Goal: Task Accomplishment & Management: Use online tool/utility

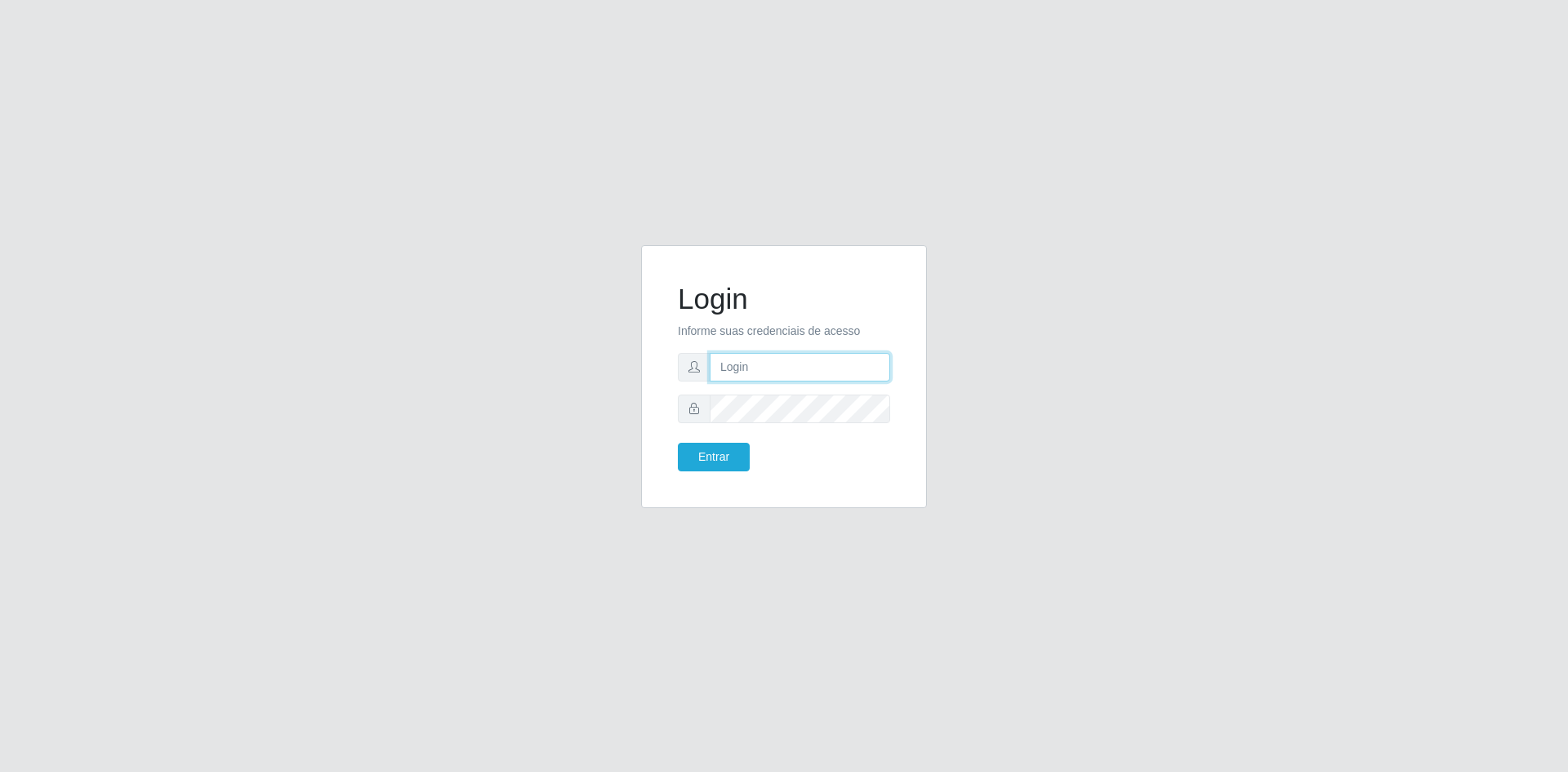
type input "[EMAIL_ADDRESS][DOMAIN_NAME]"
click at [717, 461] on button "Entrar" at bounding box center [713, 457] width 72 height 28
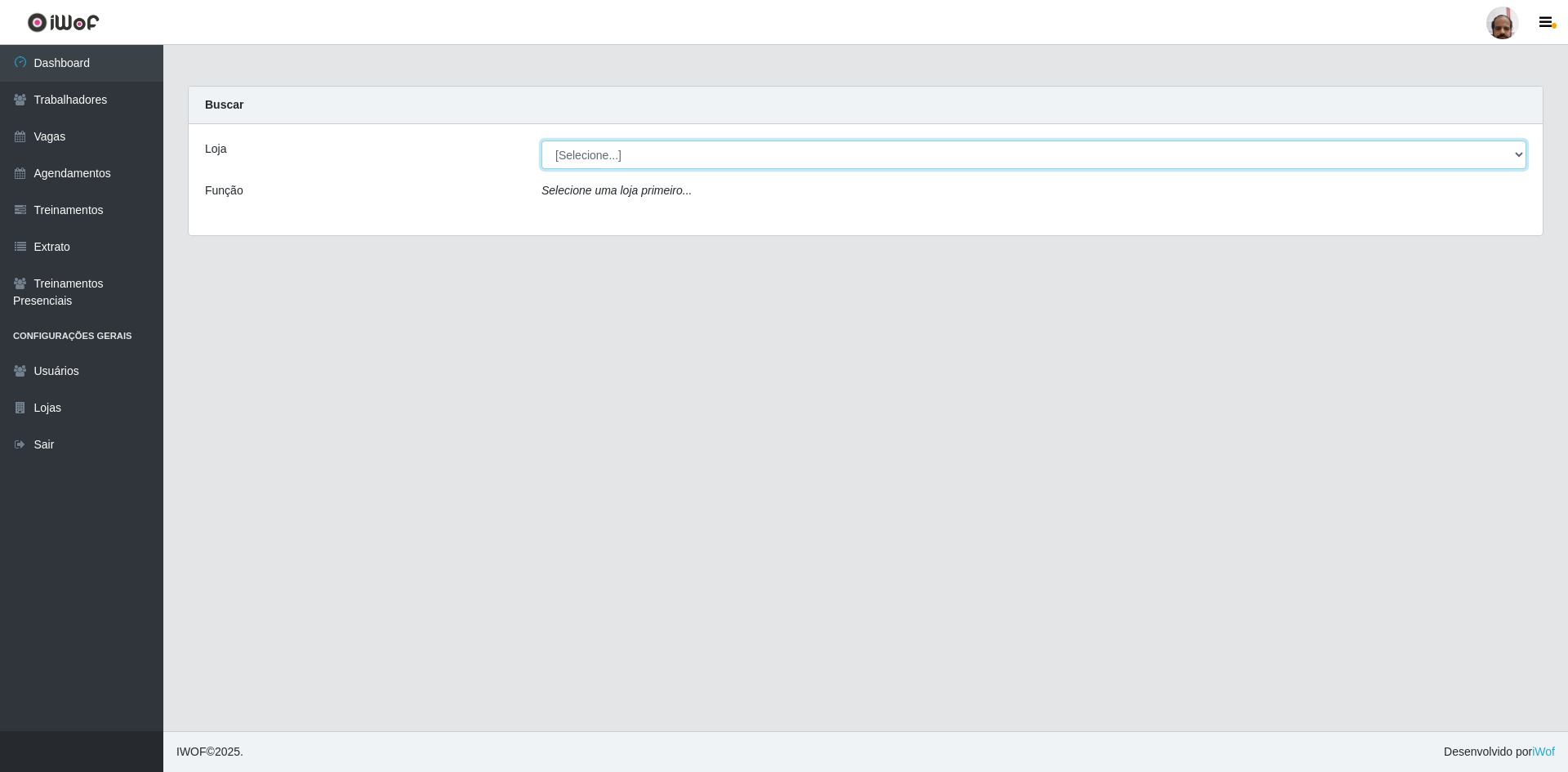
click at [784, 159] on select "[Selecione...] Mar Vermelho - Loja 05" at bounding box center [1033, 155] width 985 height 28
select select "252"
click at [541, 141] on select "[Selecione...] Mar Vermelho - Loja 05" at bounding box center [1033, 155] width 985 height 28
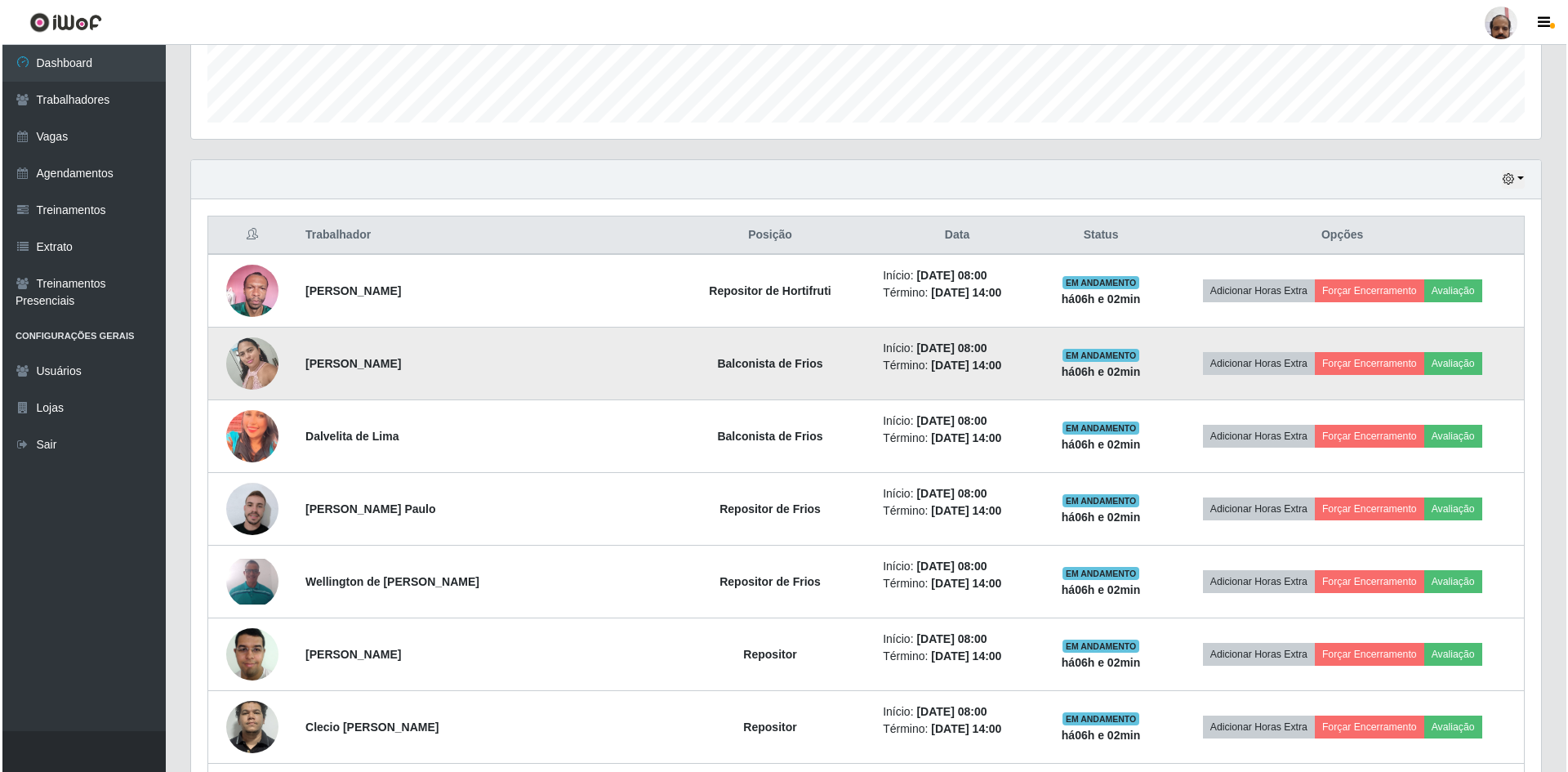
scroll to position [491, 0]
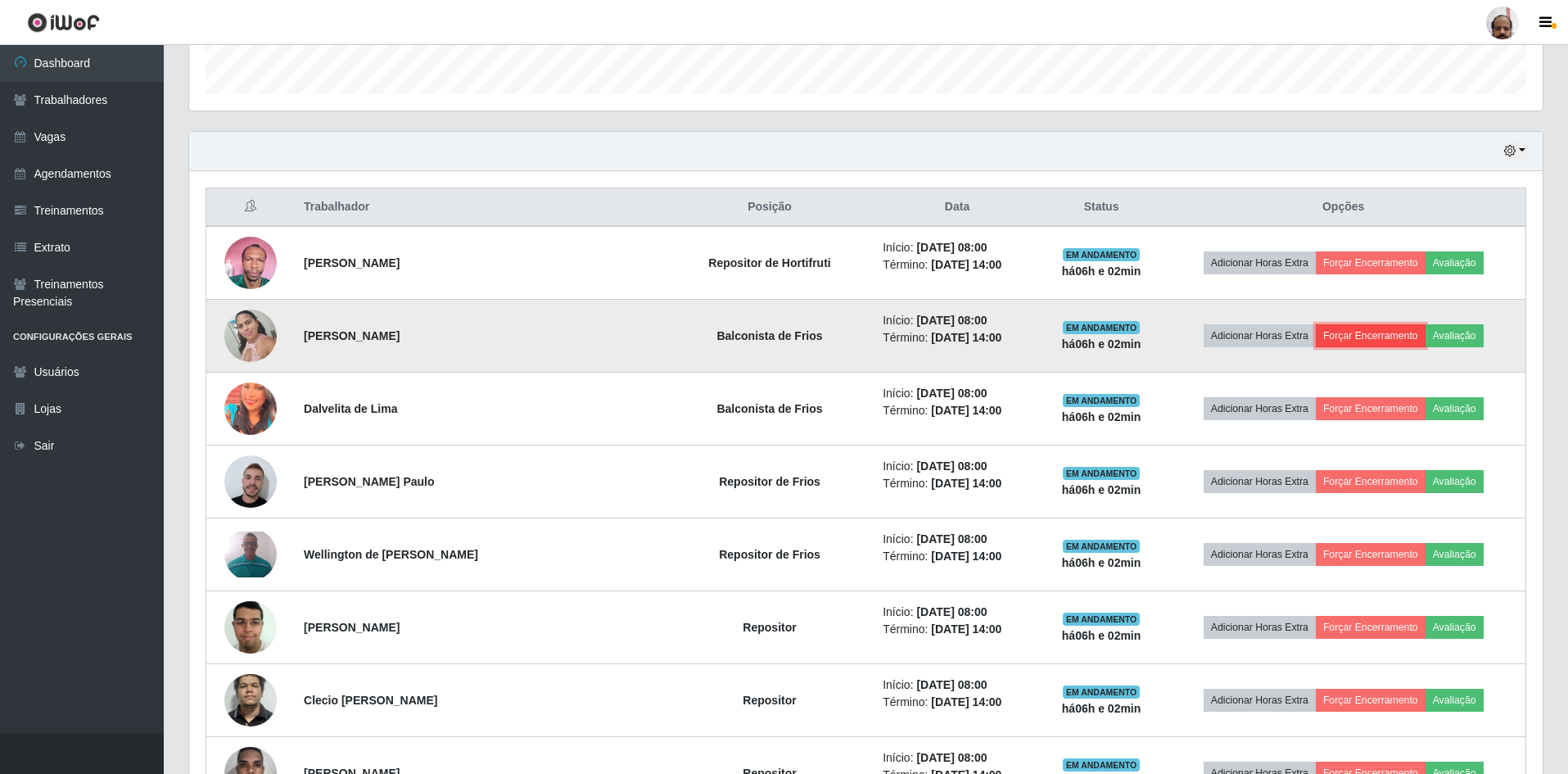
click at [1339, 333] on button "Forçar Encerramento" at bounding box center [1370, 335] width 109 height 23
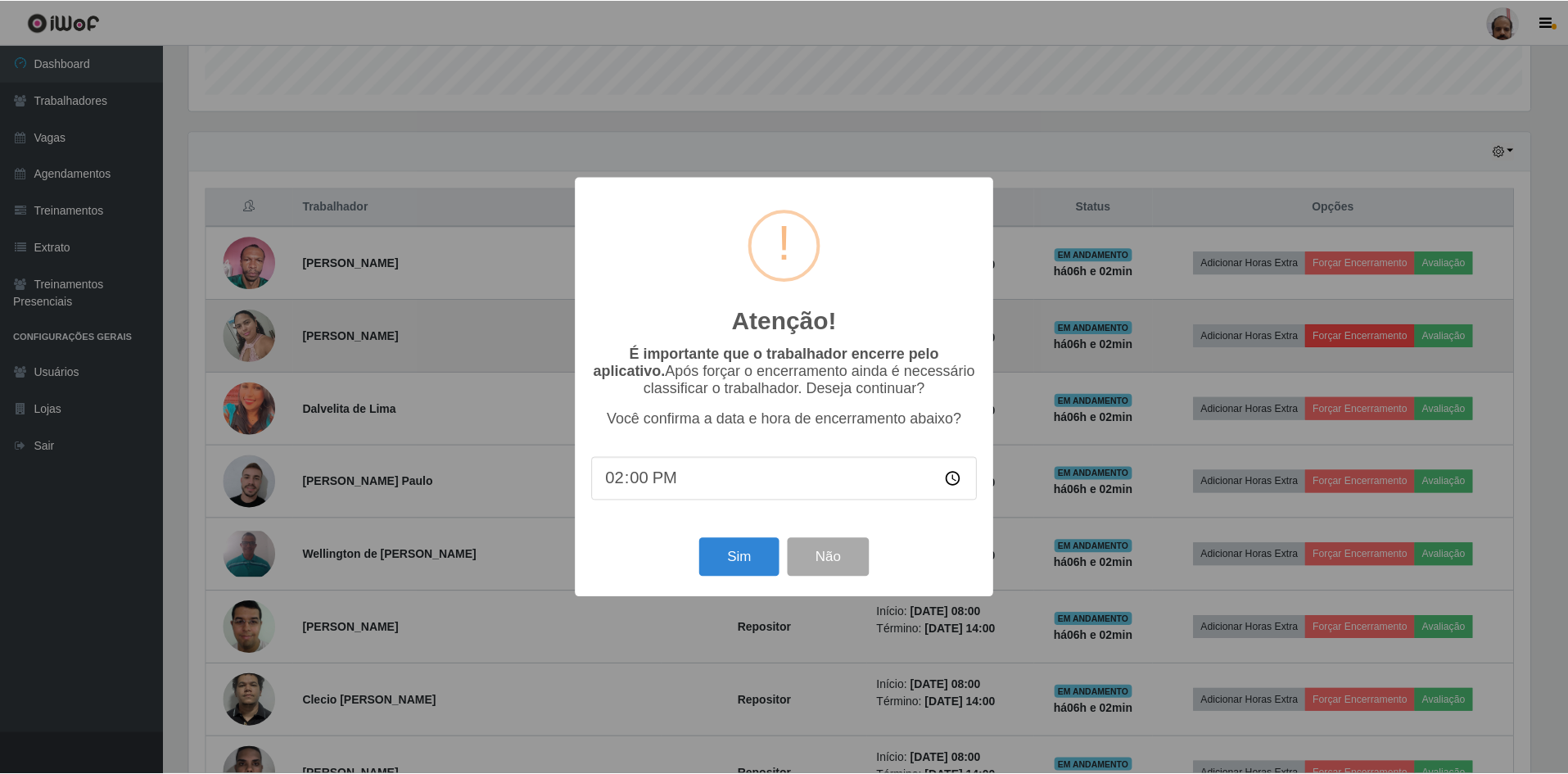
scroll to position [340, 1345]
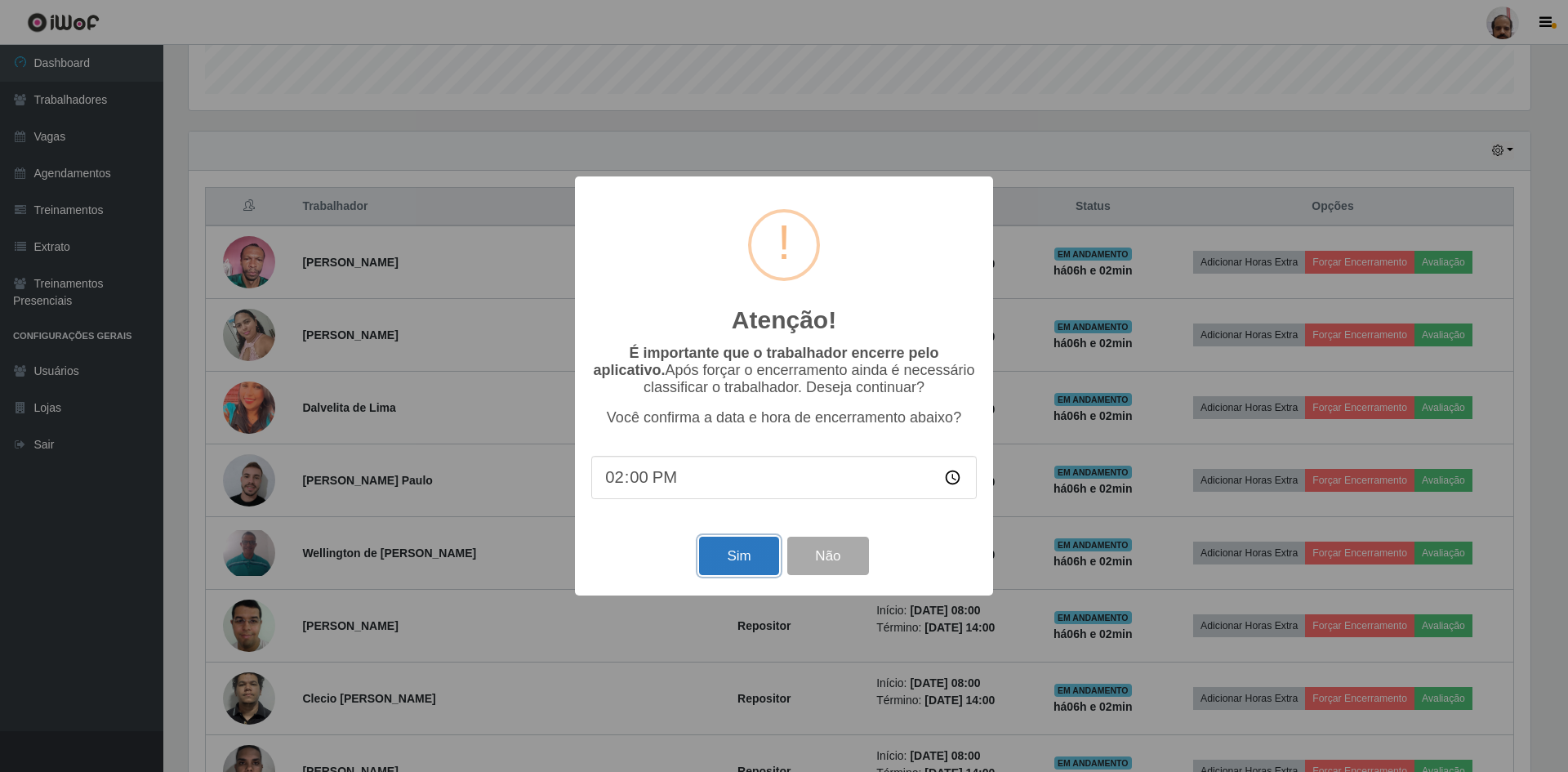
click at [744, 555] on button "Sim" at bounding box center [738, 556] width 79 height 38
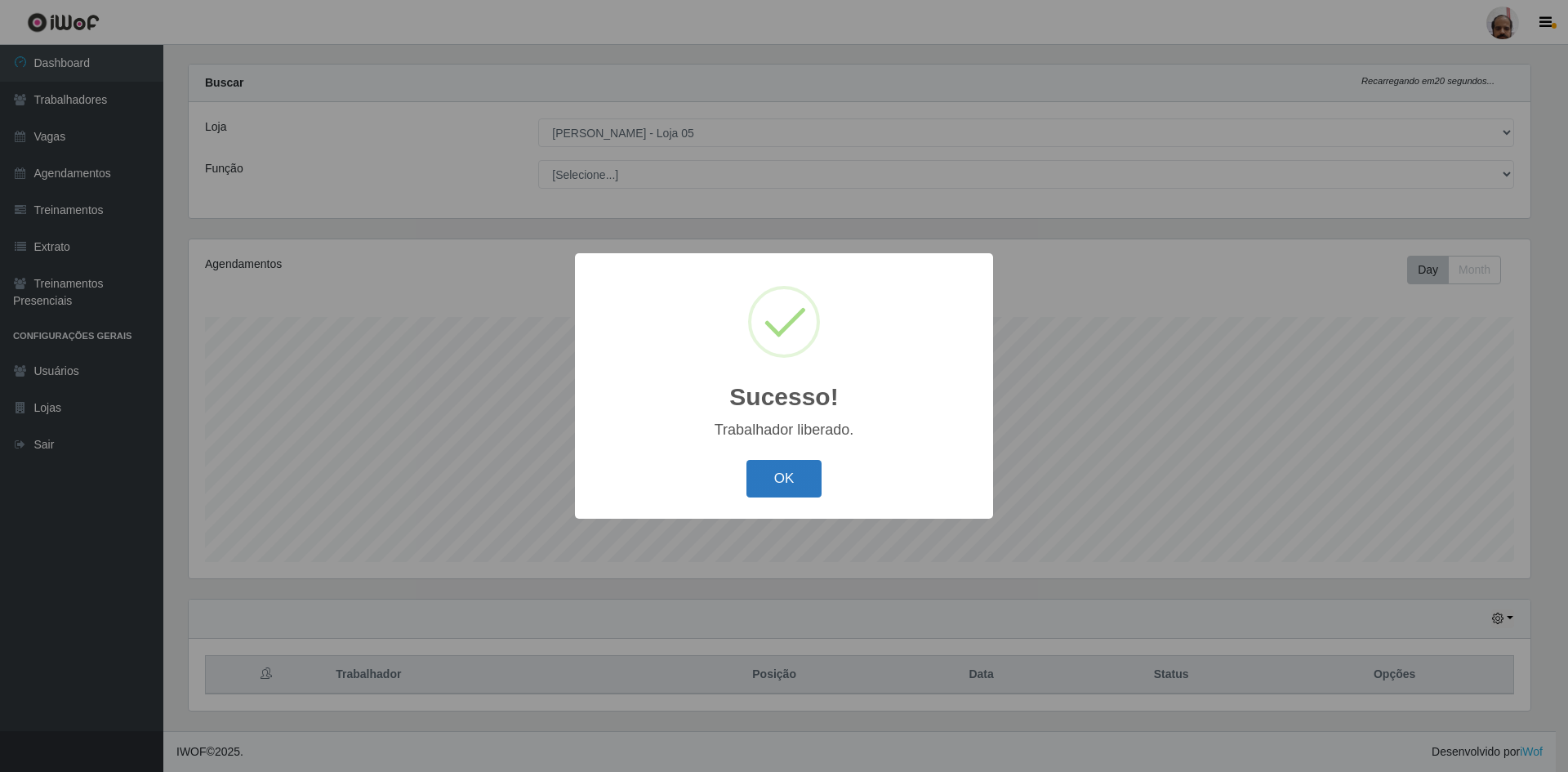
click at [790, 483] on button "OK" at bounding box center [784, 479] width 76 height 38
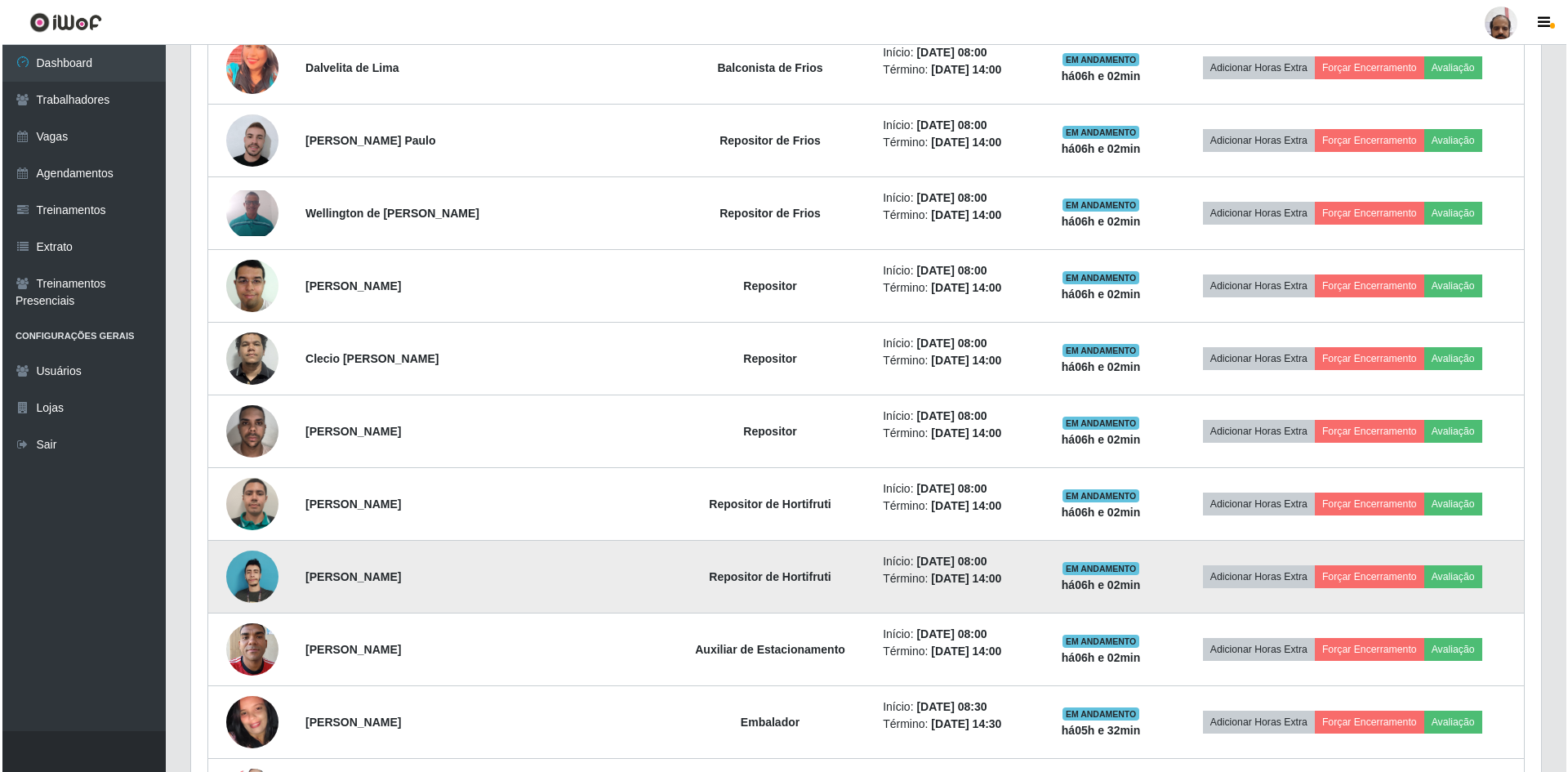
scroll to position [839, 0]
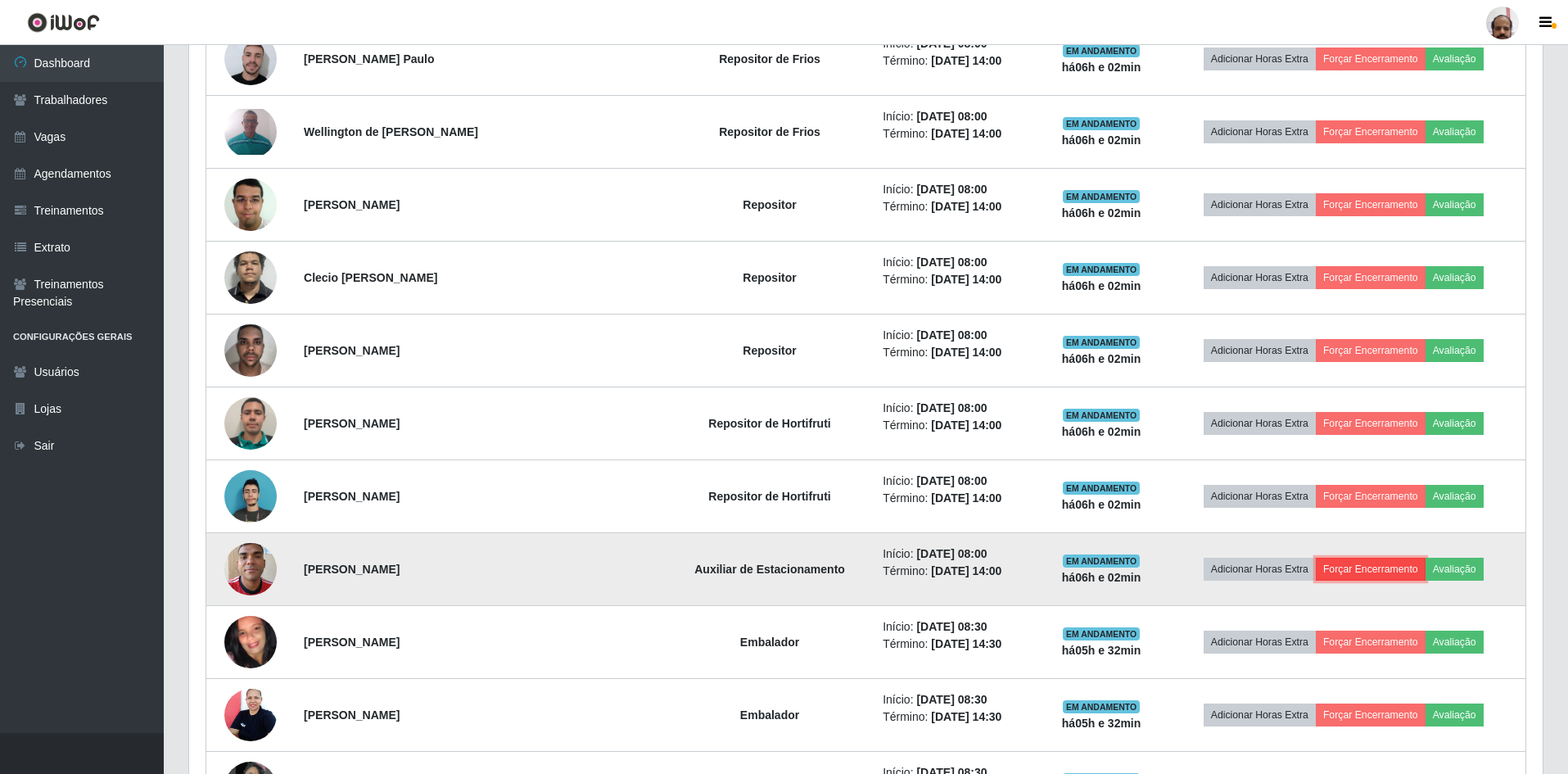
click at [1351, 564] on button "Forçar Encerramento" at bounding box center [1370, 569] width 109 height 23
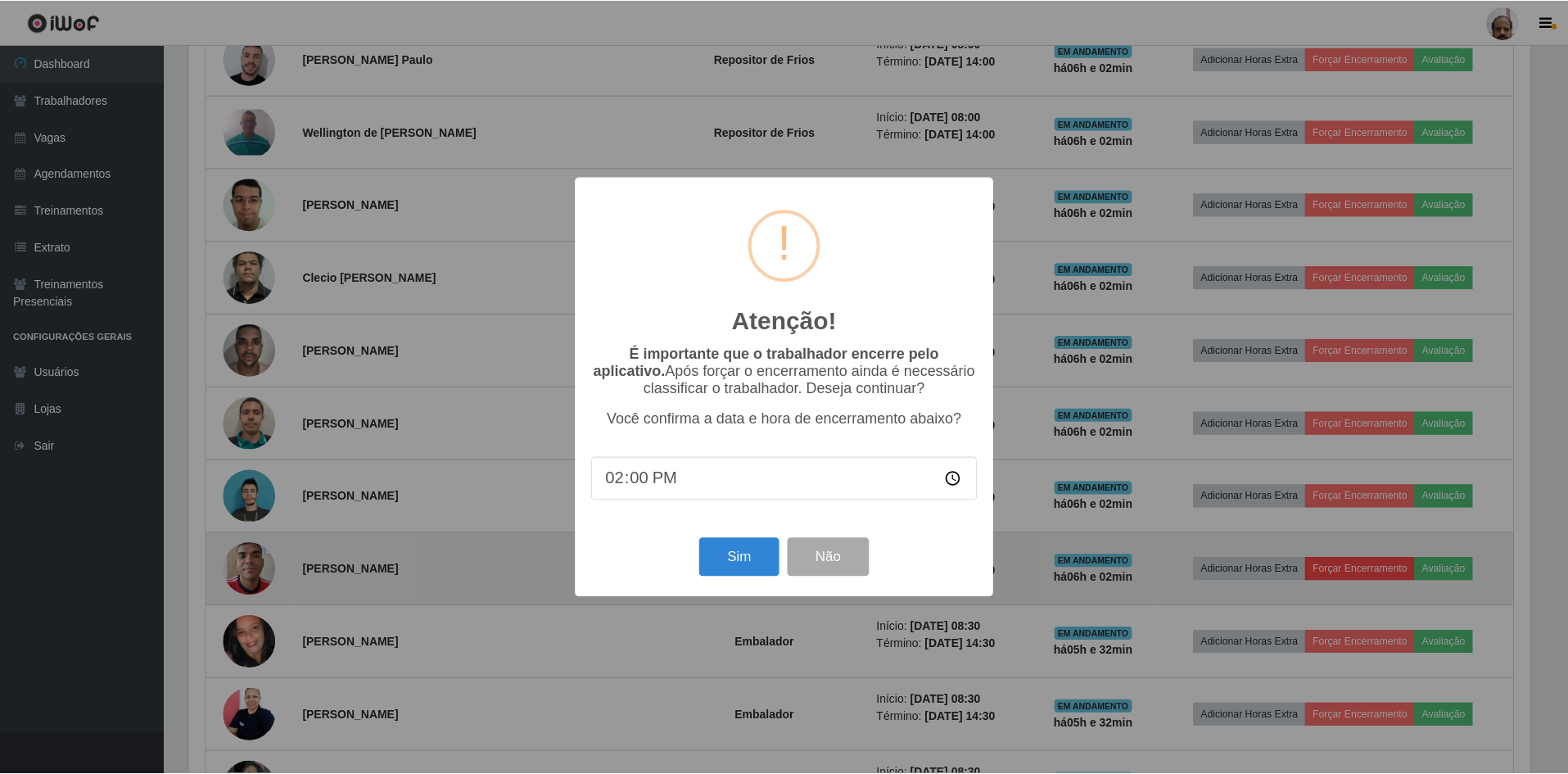
scroll to position [340, 1345]
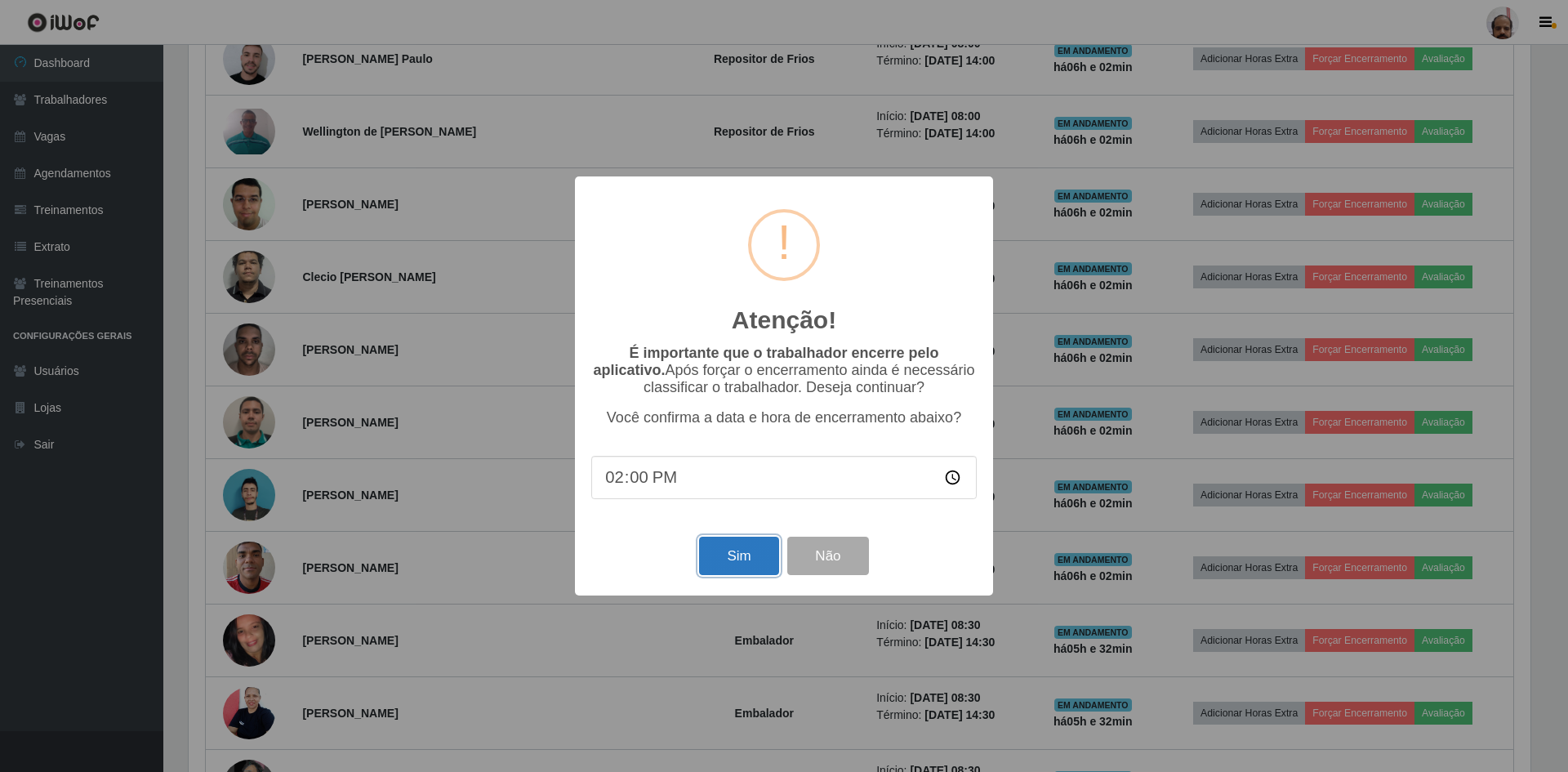
click at [729, 557] on button "Sim" at bounding box center [738, 556] width 79 height 38
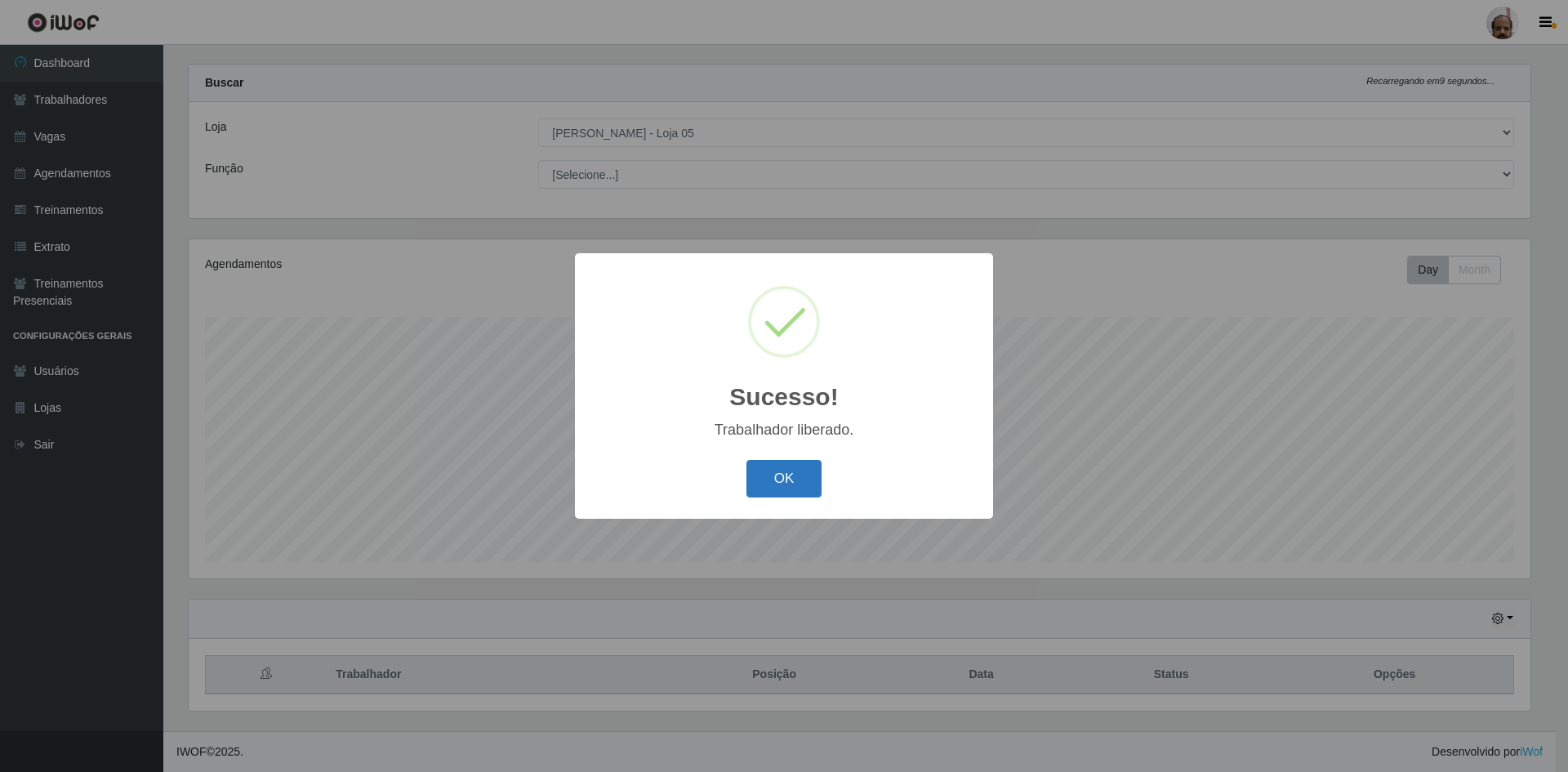
click at [767, 489] on button "OK" at bounding box center [784, 479] width 76 height 38
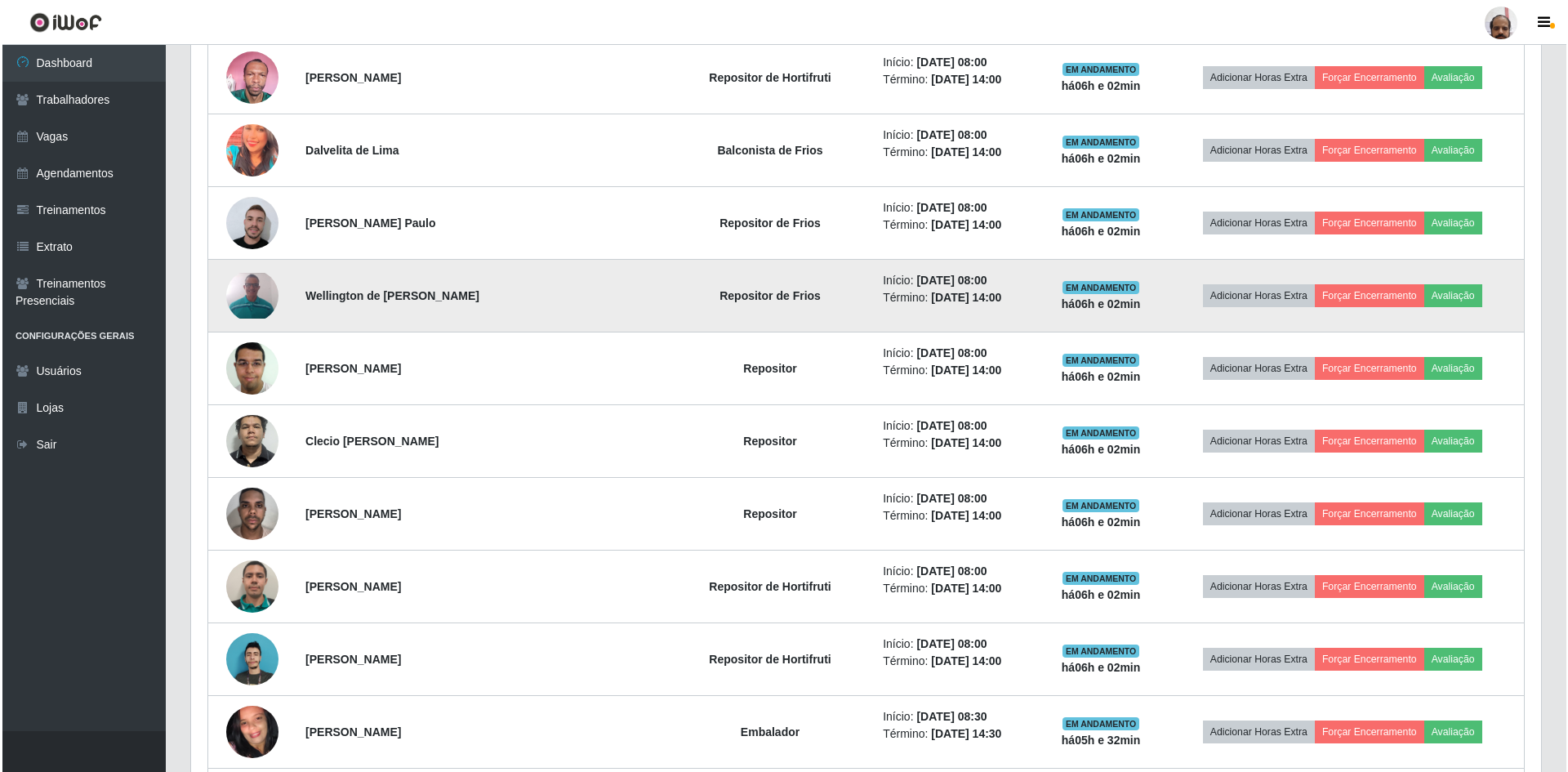
scroll to position [675, 0]
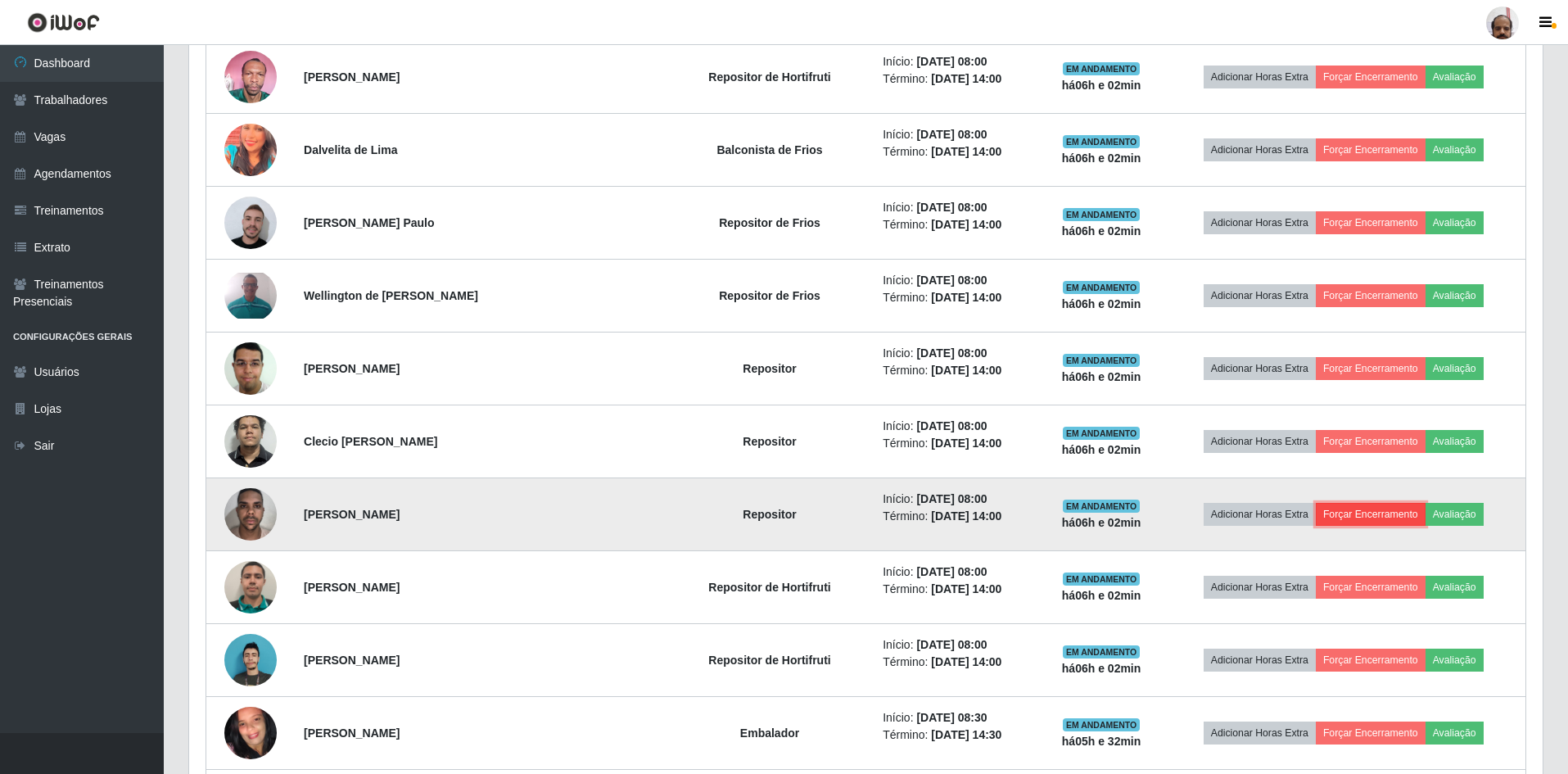
click at [1351, 516] on button "Forçar Encerramento" at bounding box center [1370, 513] width 109 height 23
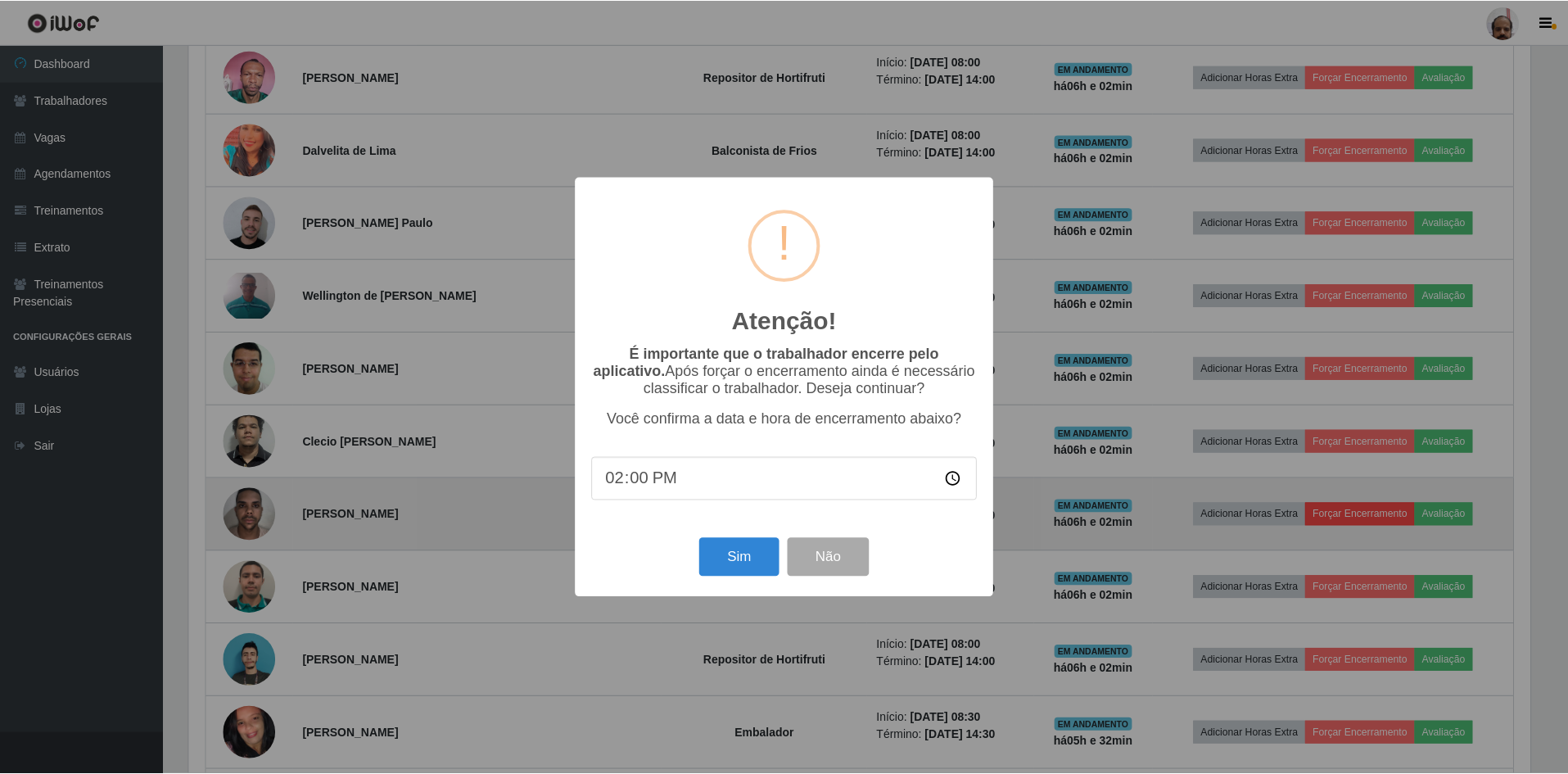
scroll to position [340, 1345]
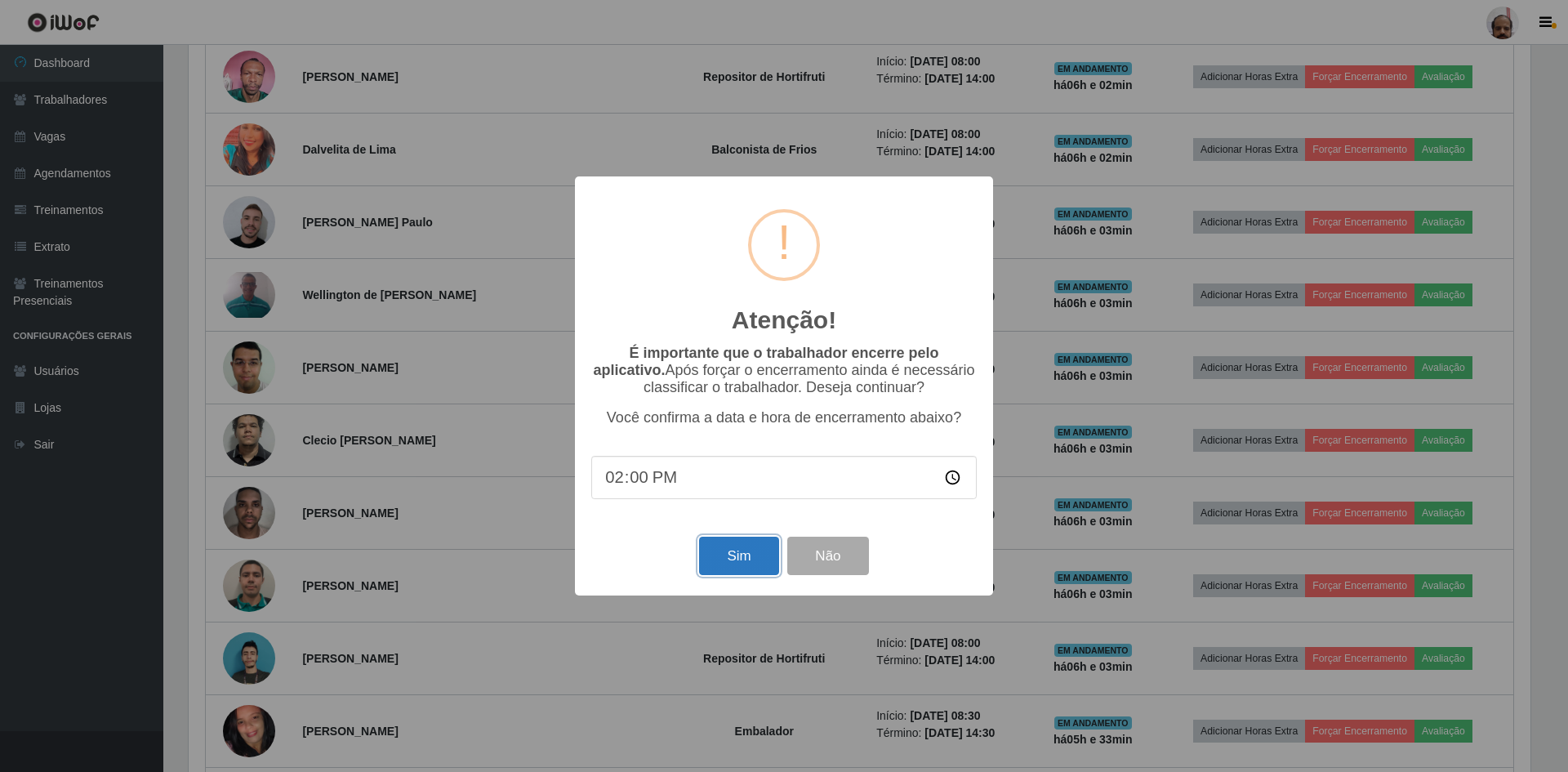
click at [726, 565] on button "Sim" at bounding box center [738, 556] width 79 height 38
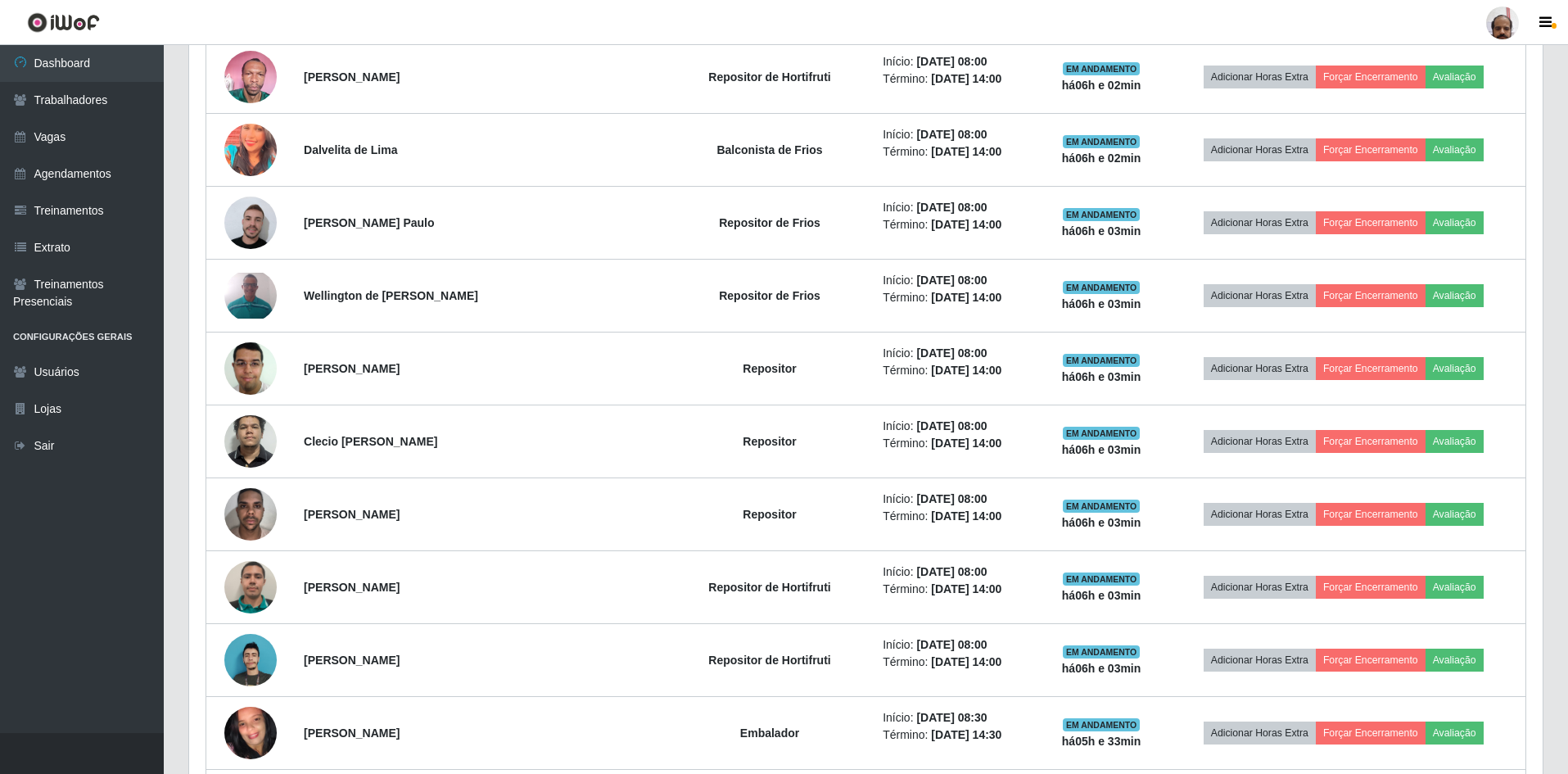
scroll to position [0, 0]
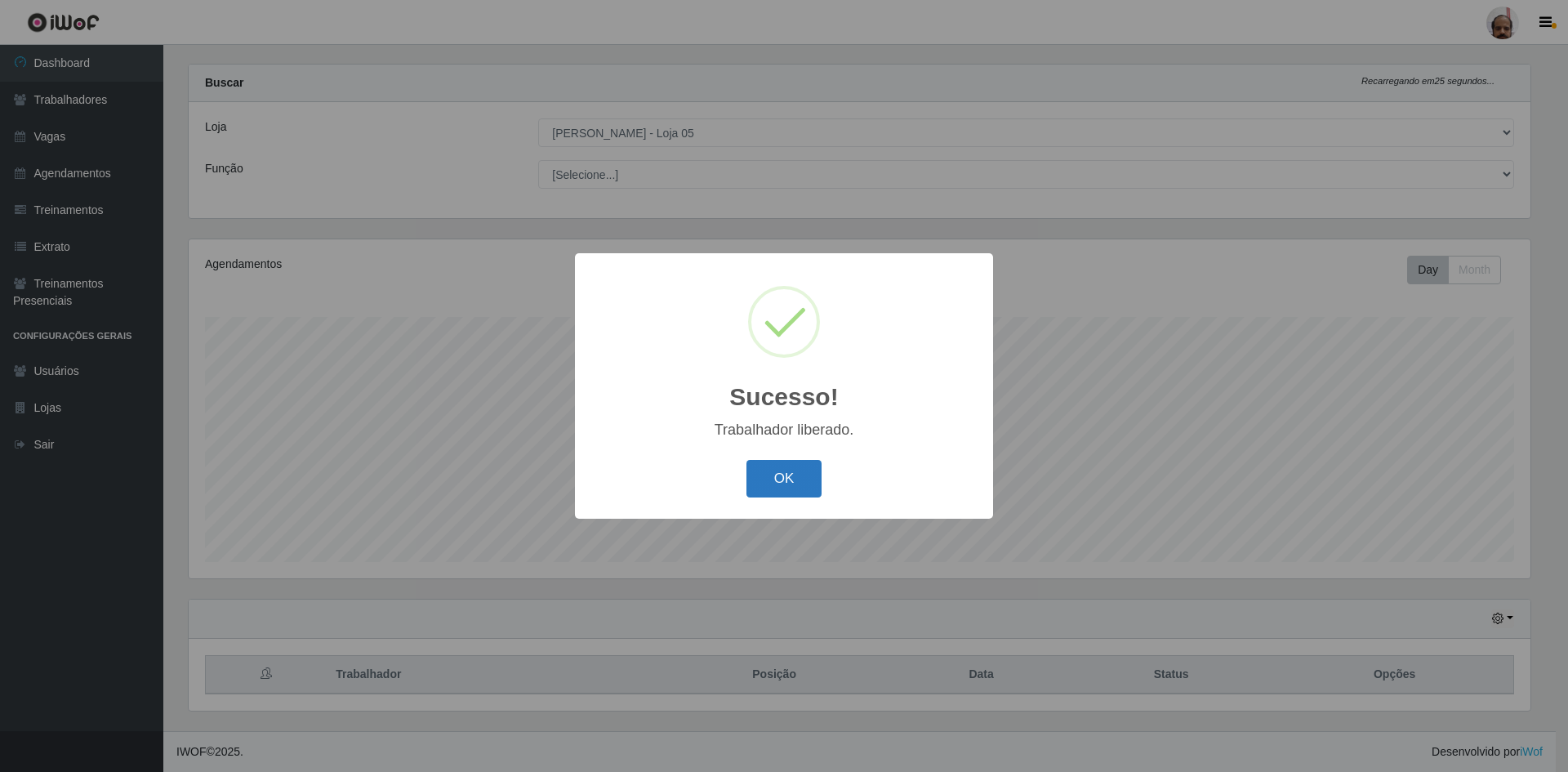
click at [788, 470] on button "OK" at bounding box center [784, 479] width 76 height 38
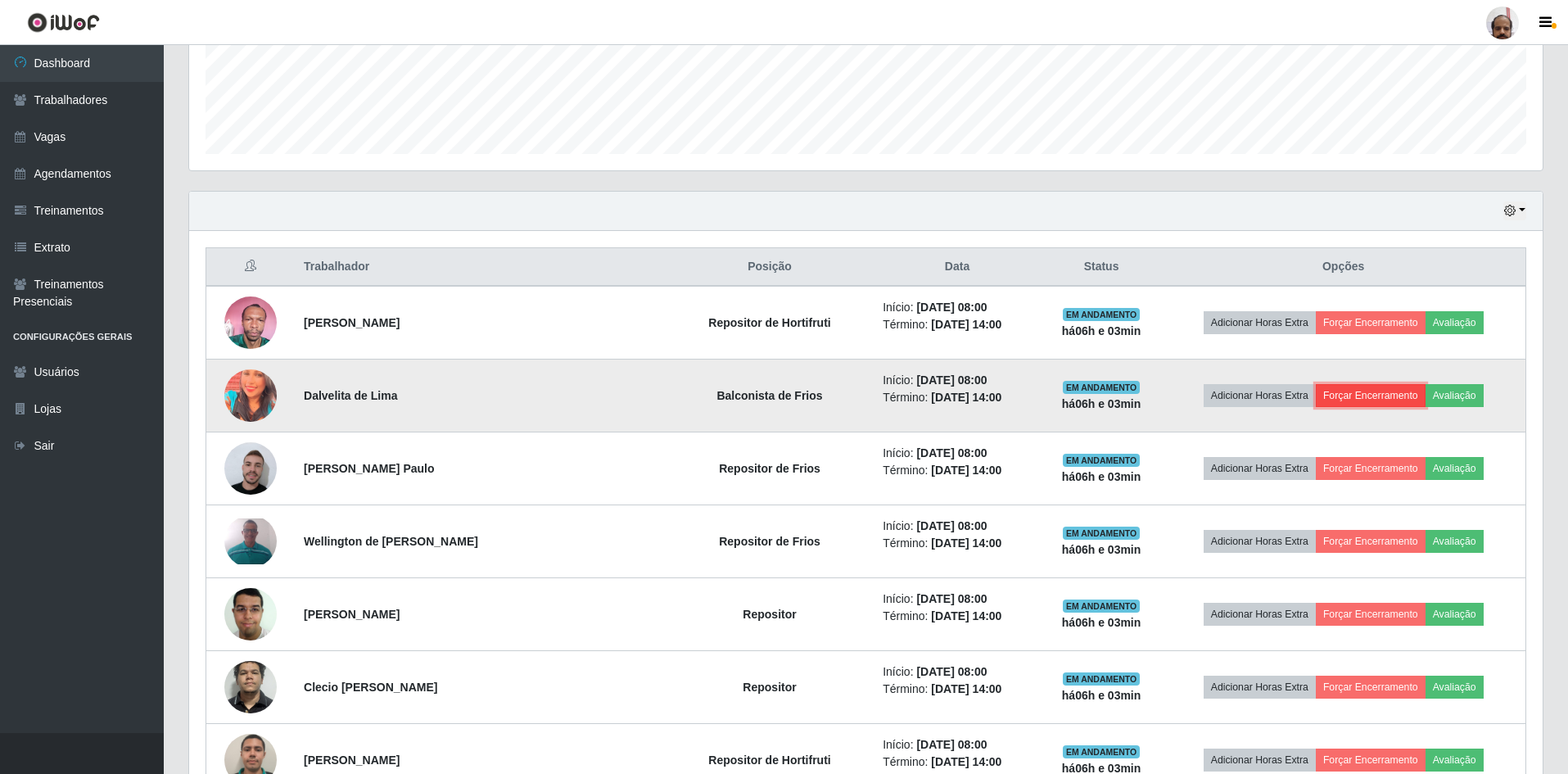
click at [1359, 389] on button "Forçar Encerramento" at bounding box center [1370, 395] width 109 height 23
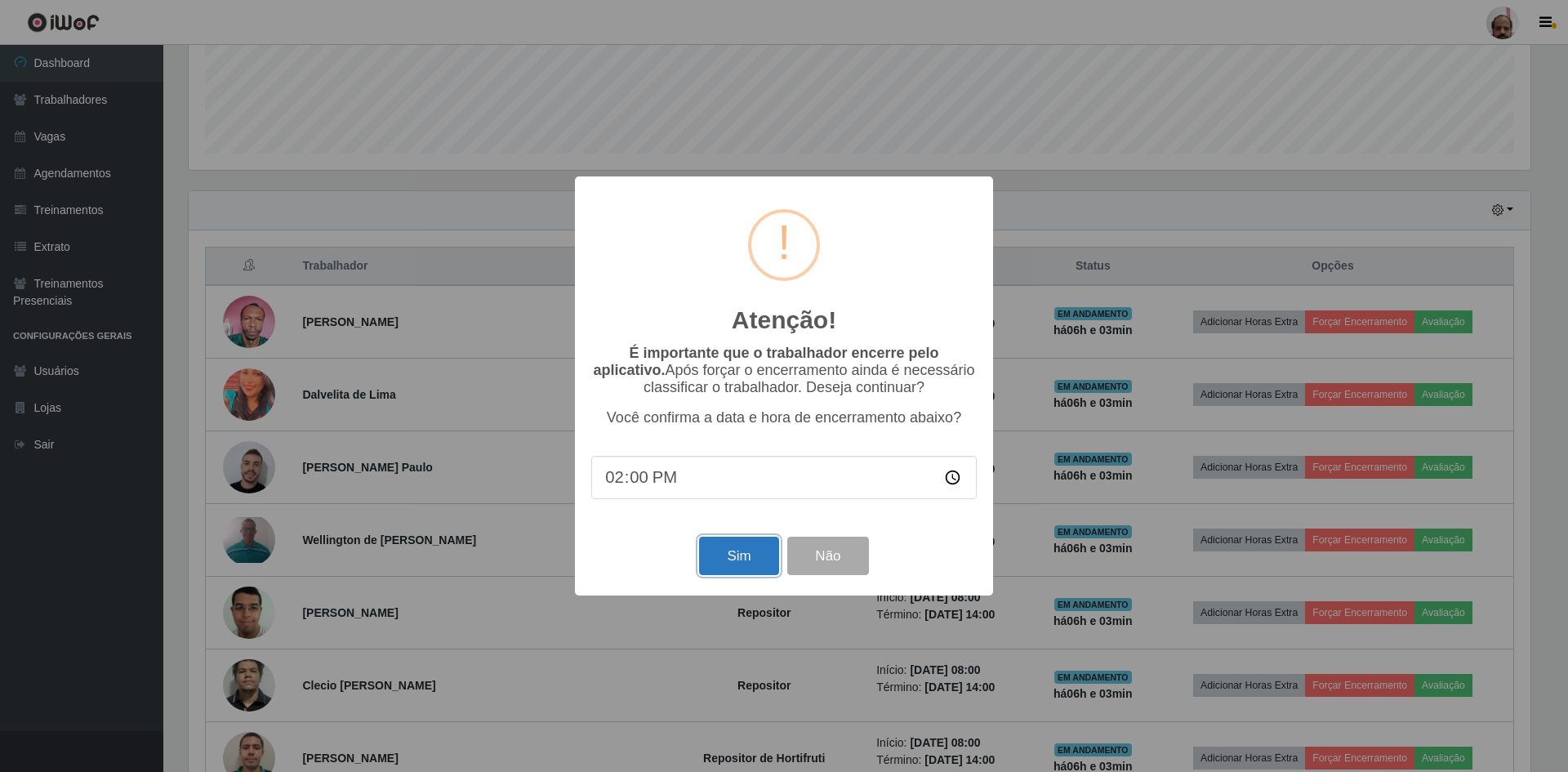
click at [729, 556] on button "Sim" at bounding box center [738, 556] width 79 height 38
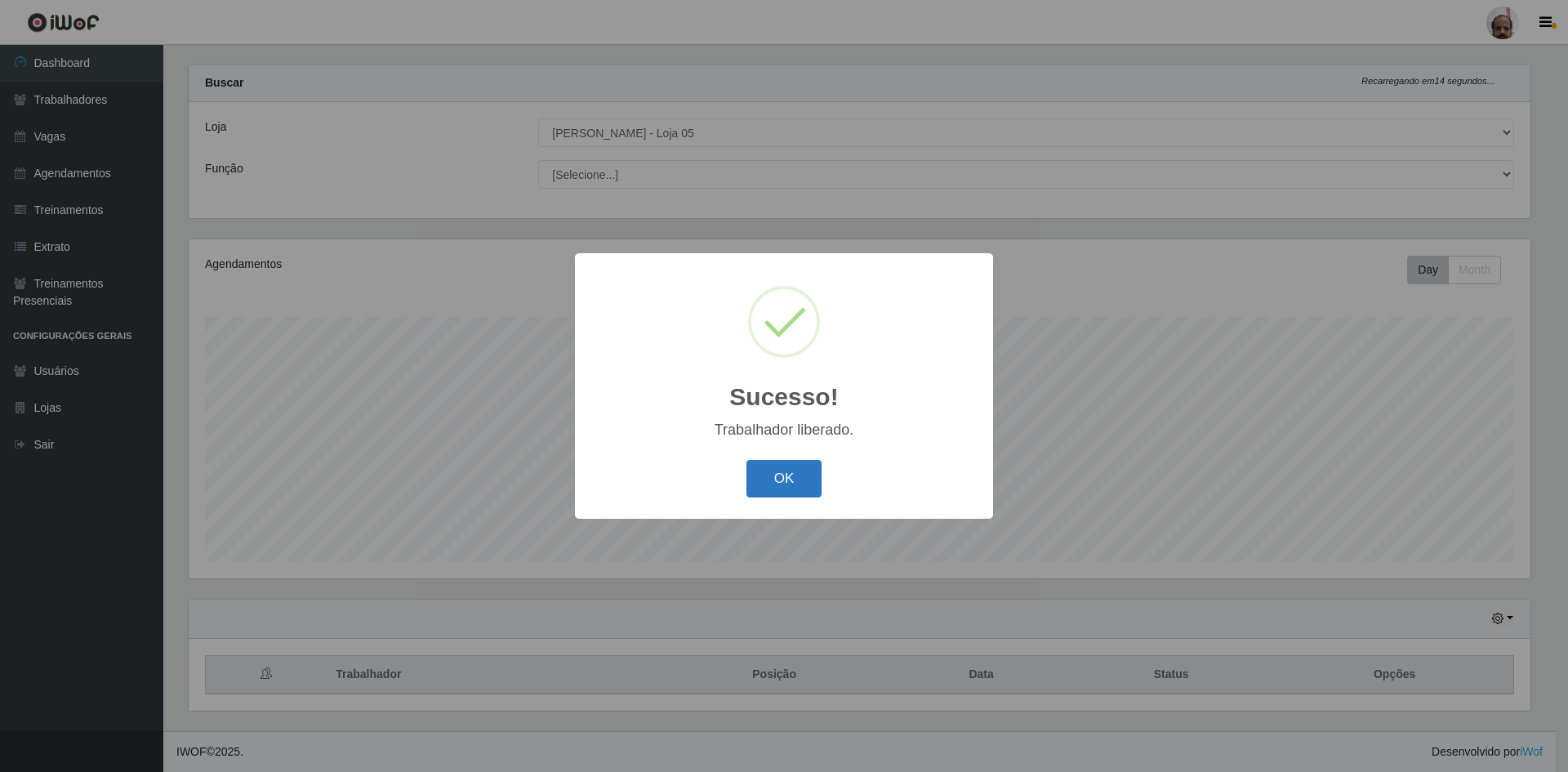
click at [772, 471] on button "OK" at bounding box center [784, 479] width 76 height 38
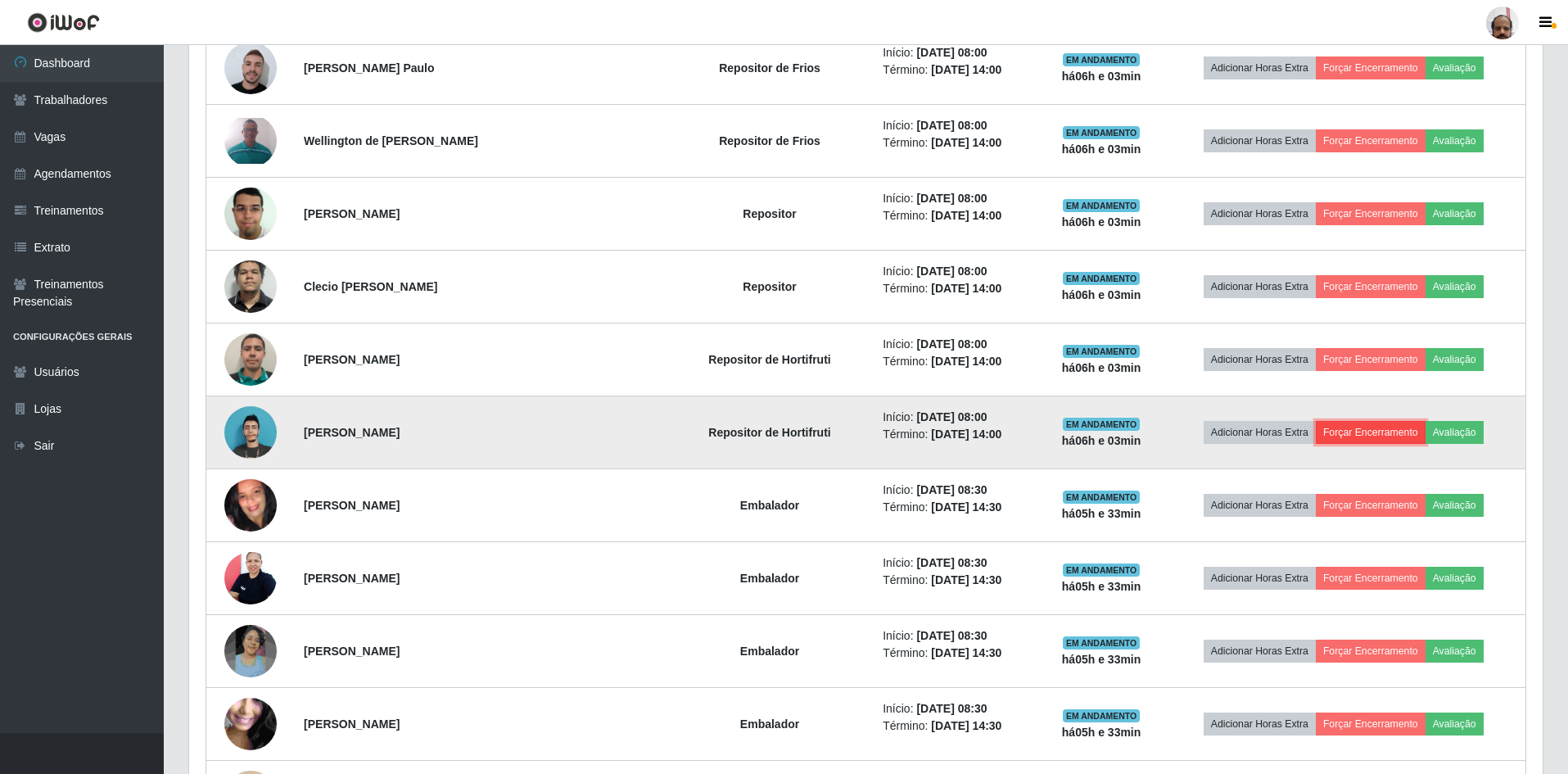
click at [1339, 431] on button "Forçar Encerramento" at bounding box center [1370, 432] width 109 height 23
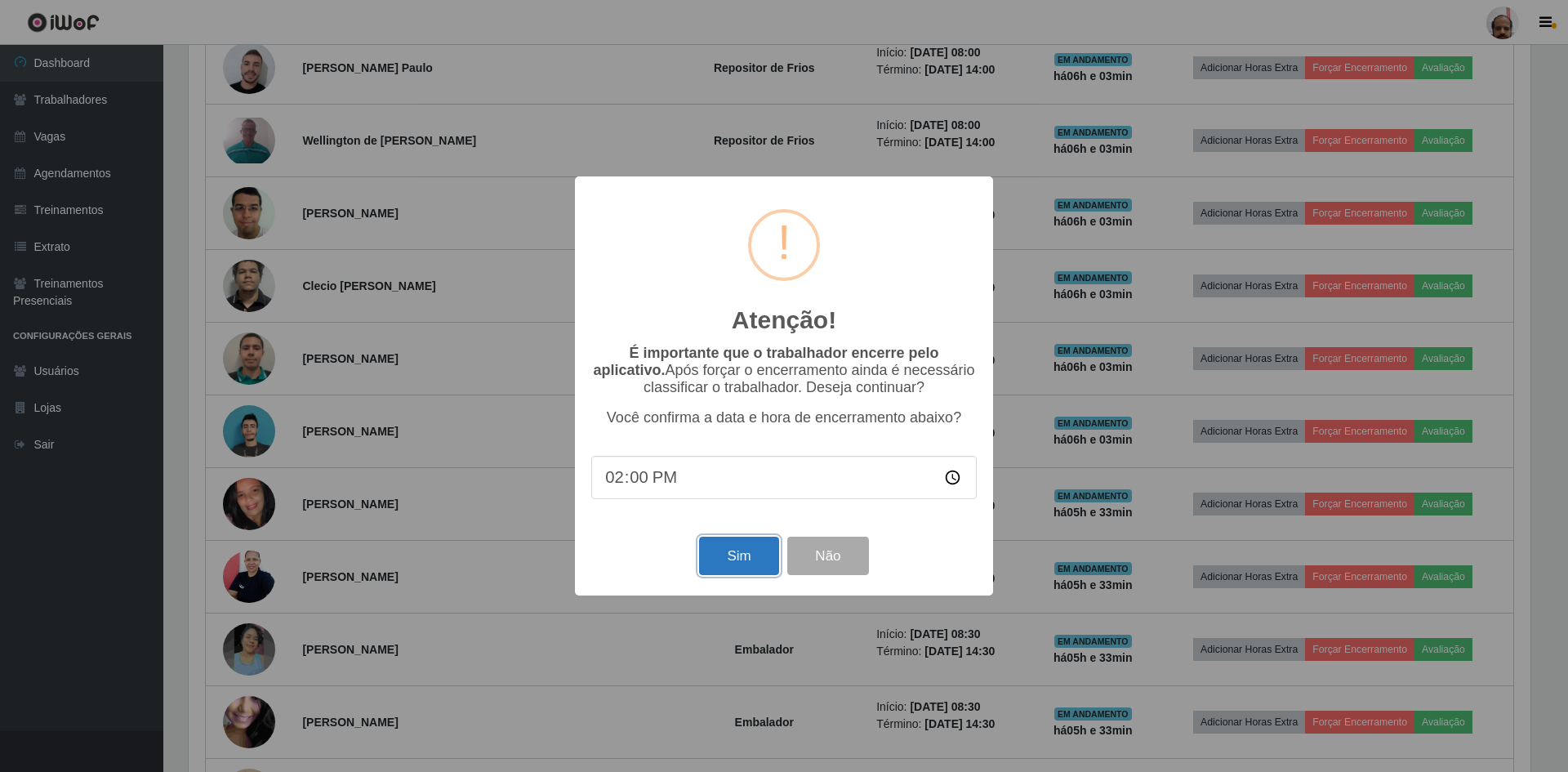
click at [728, 555] on button "Sim" at bounding box center [738, 556] width 79 height 38
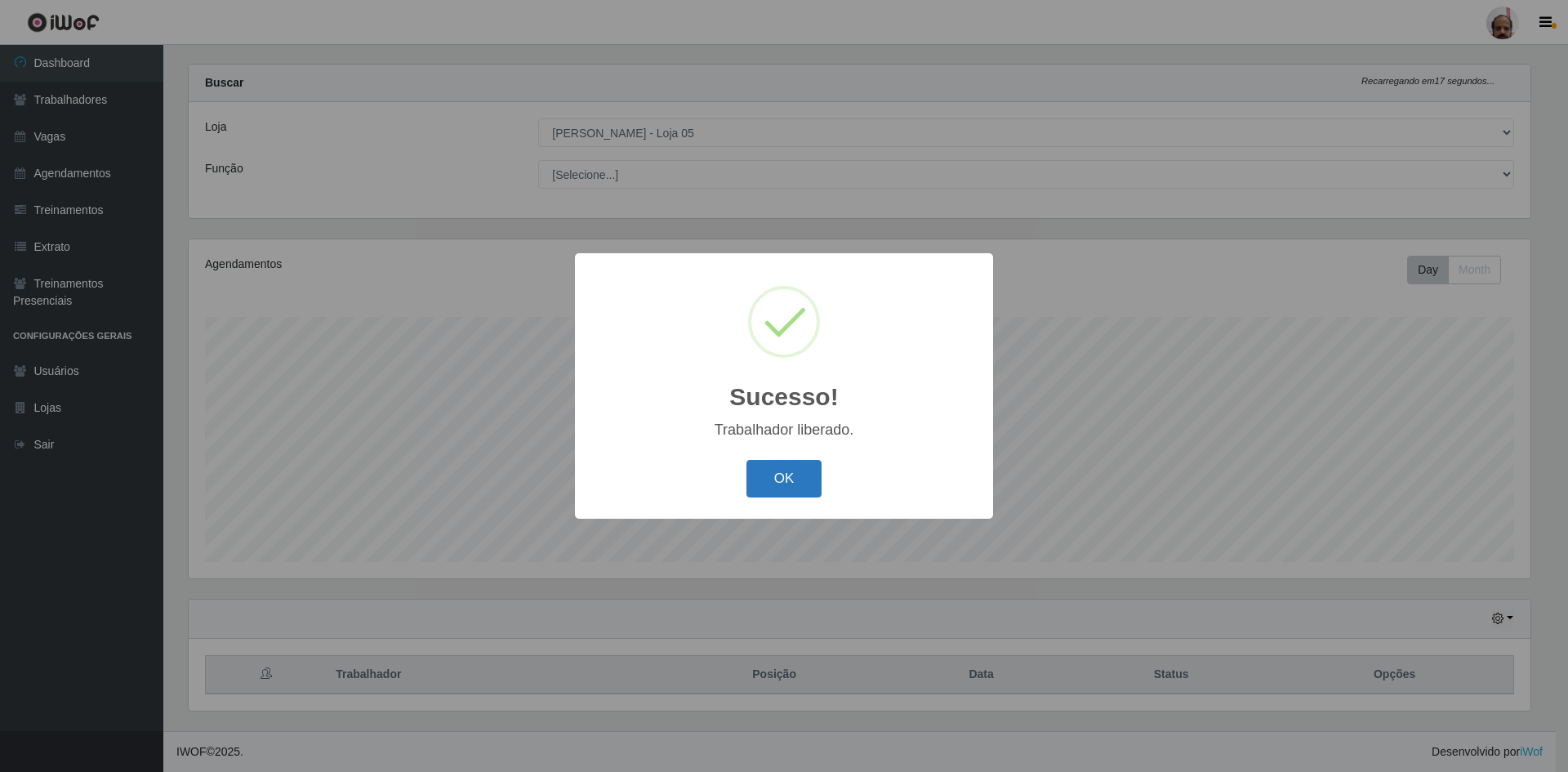
click at [778, 472] on button "OK" at bounding box center [784, 479] width 76 height 38
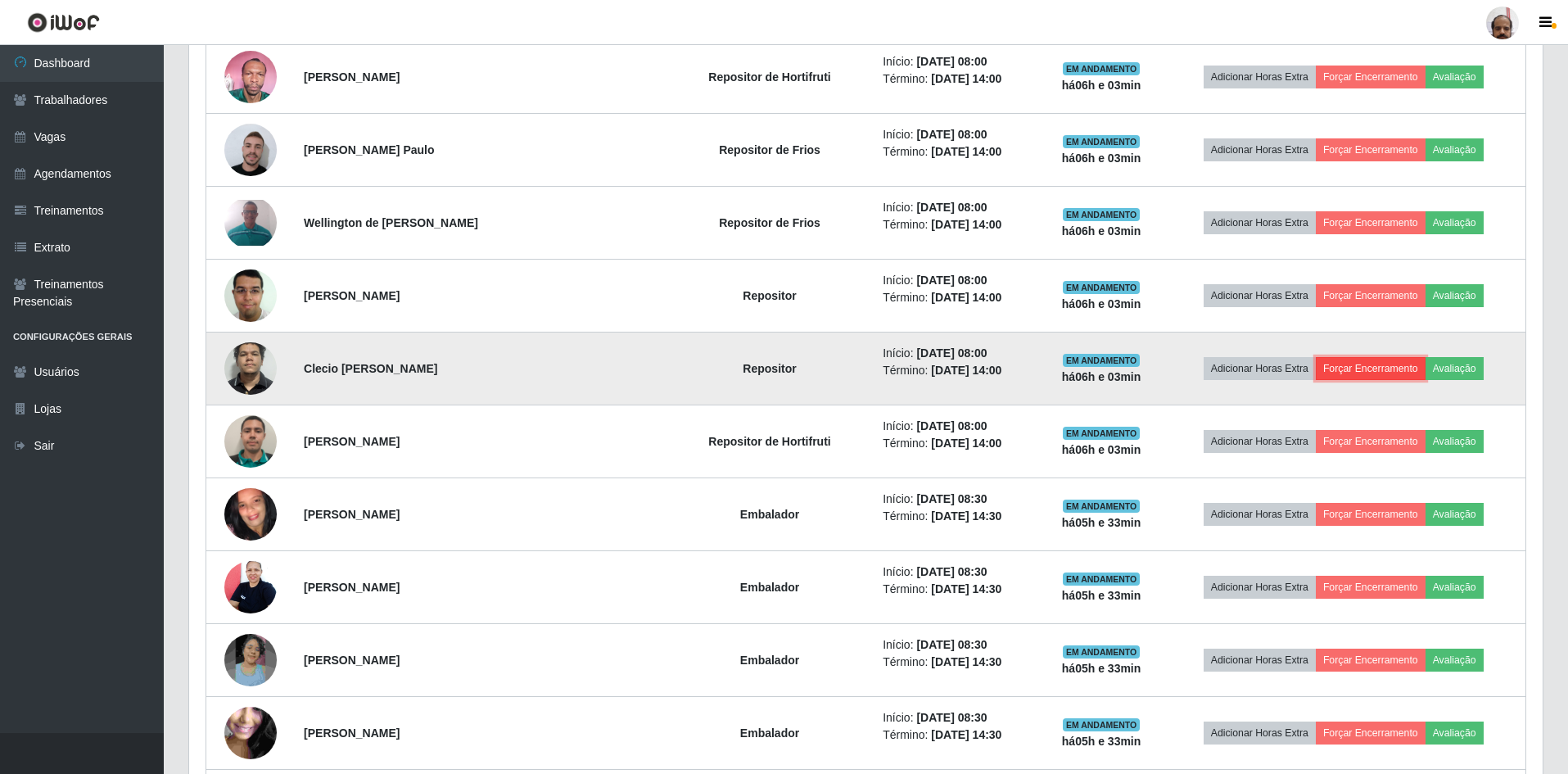
click at [1362, 369] on button "Forçar Encerramento" at bounding box center [1370, 368] width 109 height 23
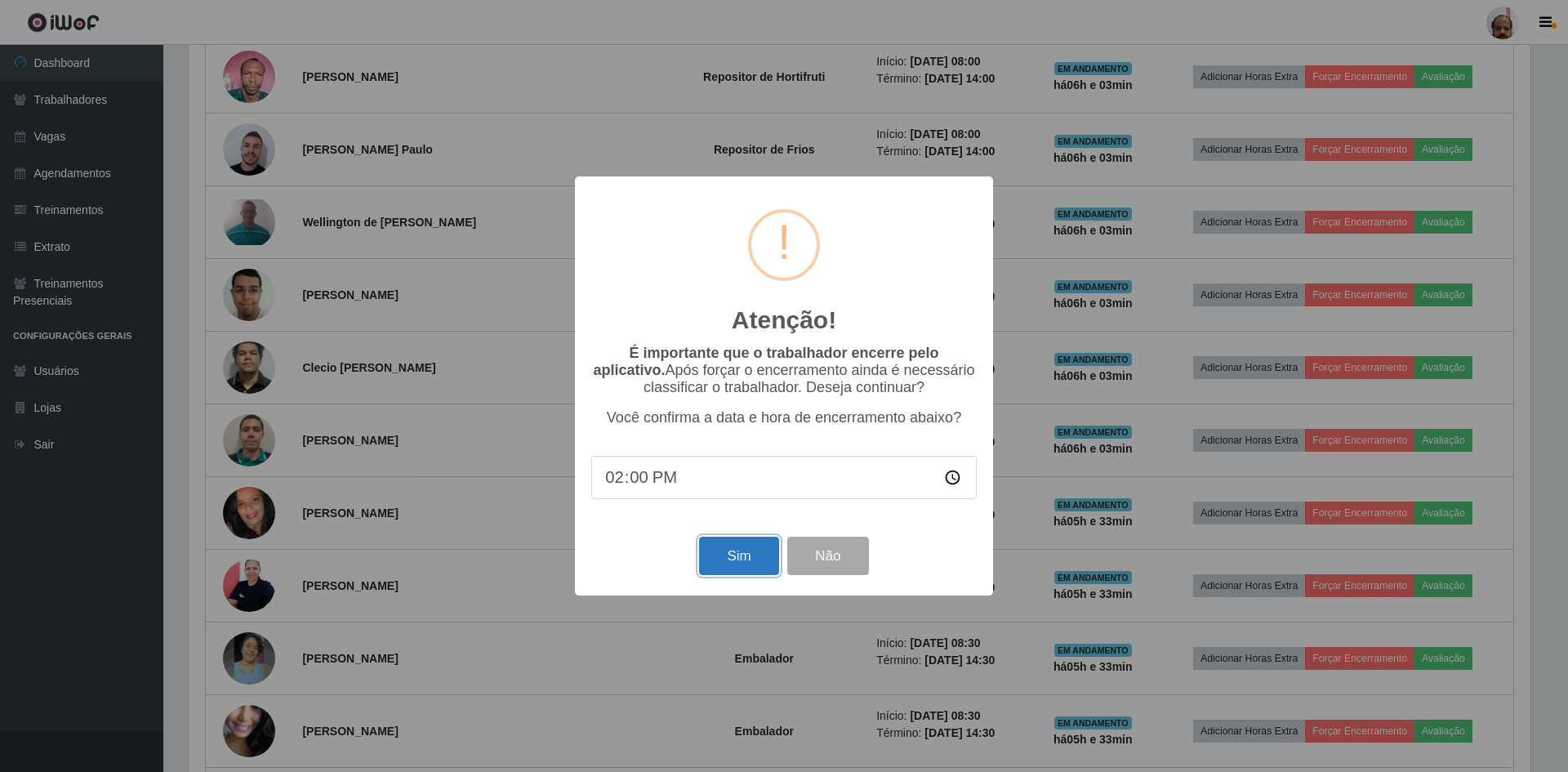
click at [725, 558] on button "Sim" at bounding box center [738, 556] width 79 height 38
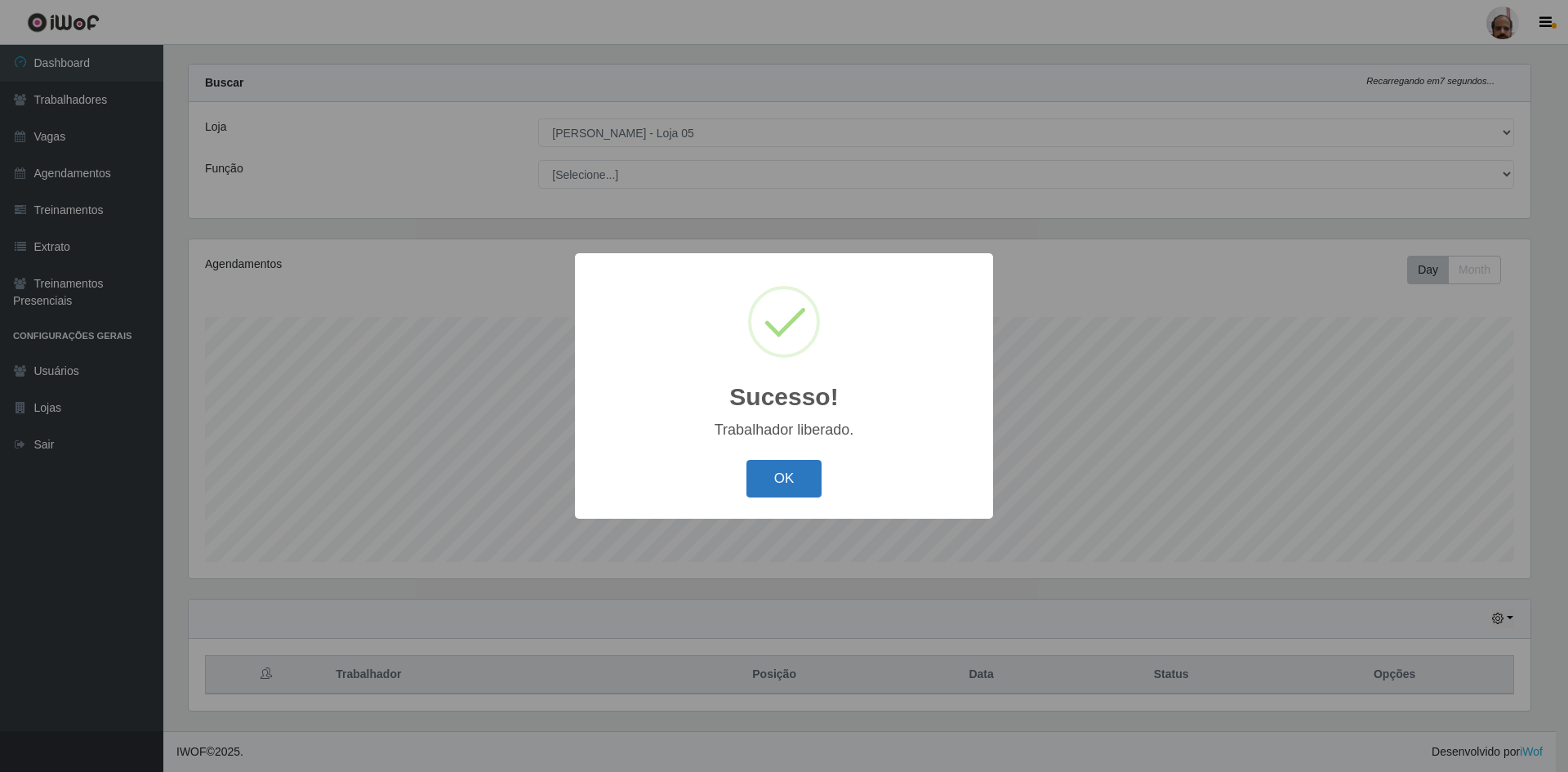
click at [755, 473] on button "OK" at bounding box center [784, 479] width 76 height 38
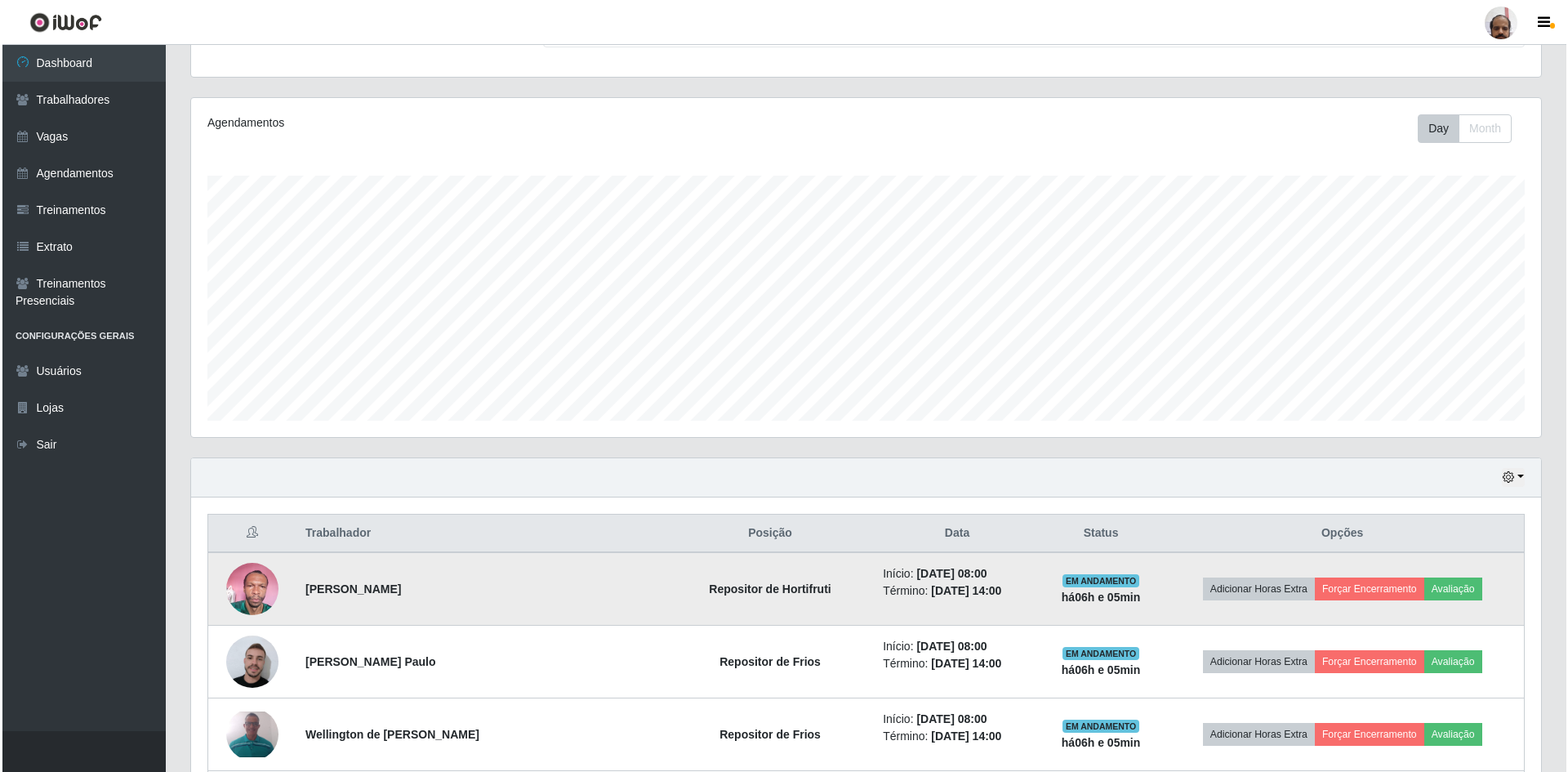
scroll to position [245, 0]
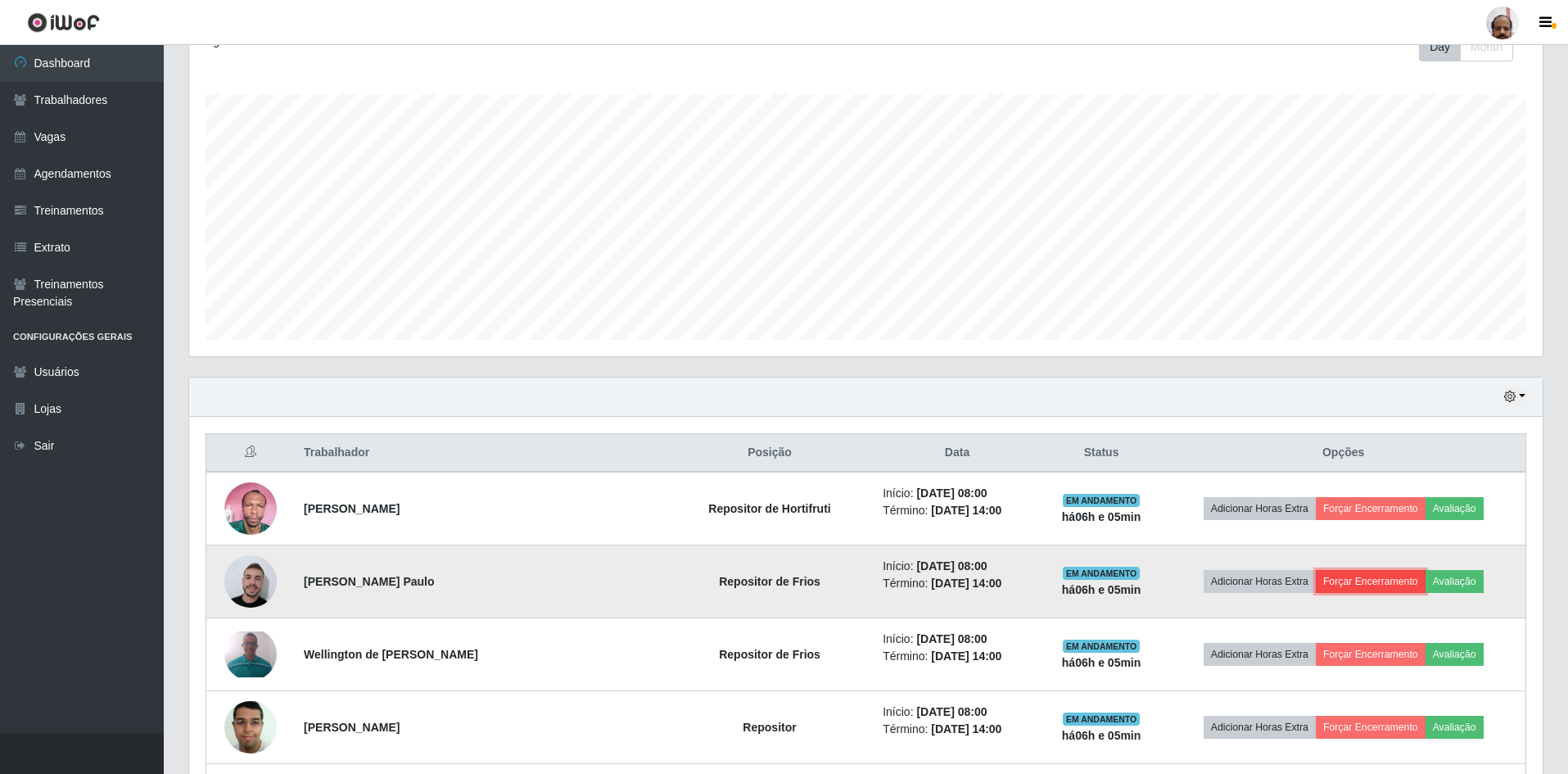
click at [1342, 579] on button "Forçar Encerramento" at bounding box center [1370, 581] width 109 height 23
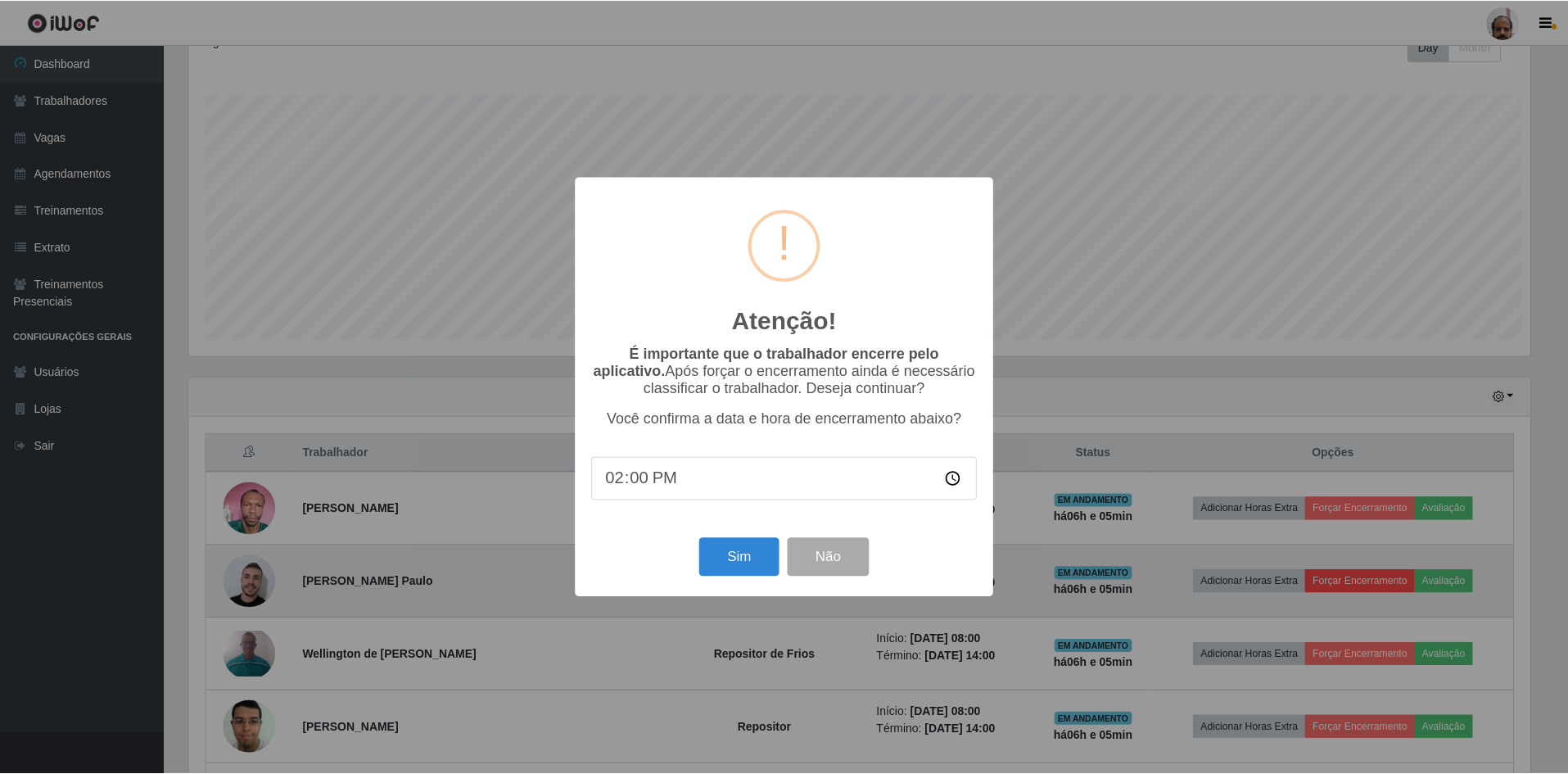
scroll to position [340, 1345]
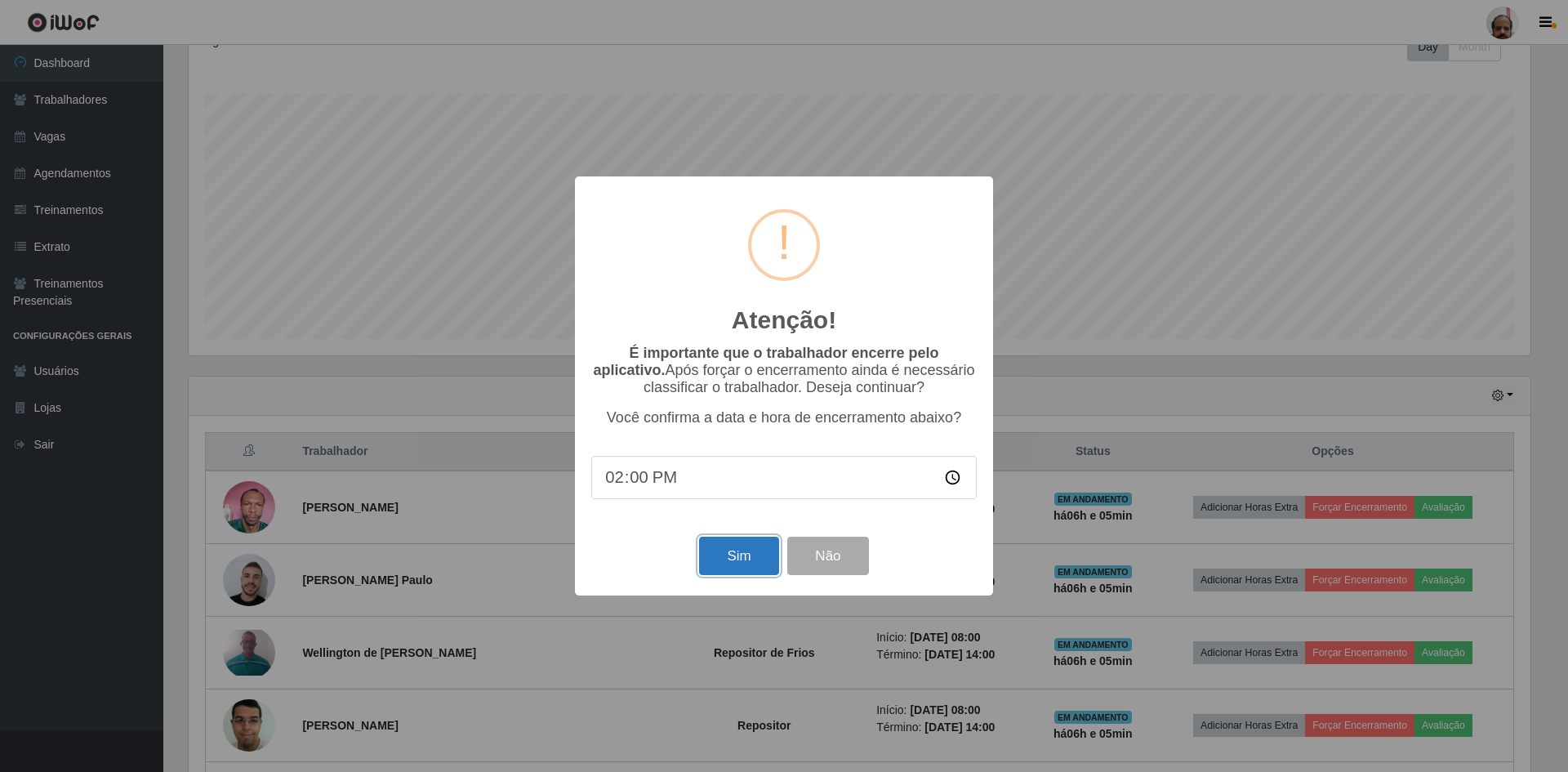
click at [722, 553] on button "Sim" at bounding box center [738, 556] width 79 height 38
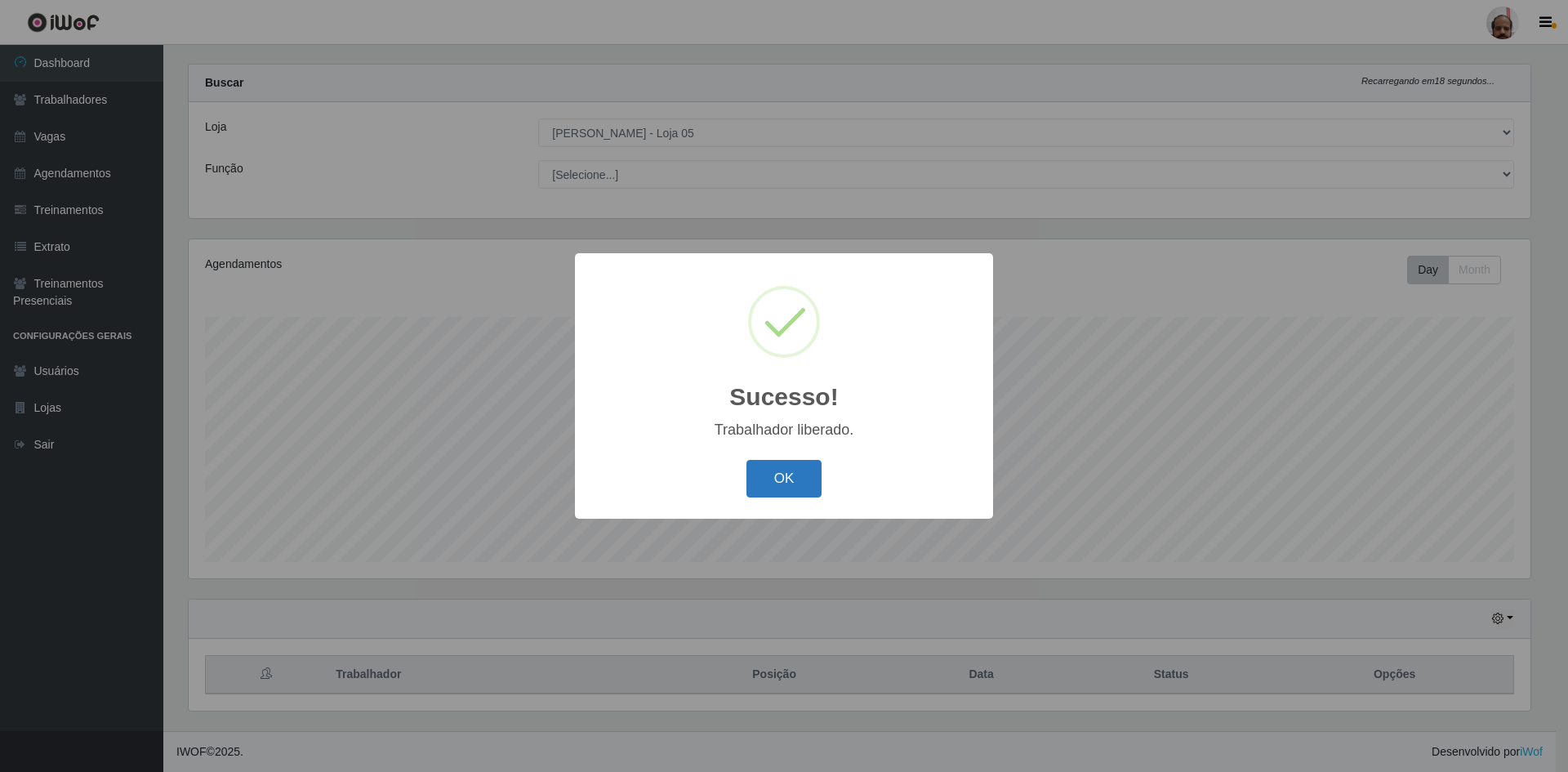
click at [801, 486] on button "OK" at bounding box center [784, 479] width 76 height 38
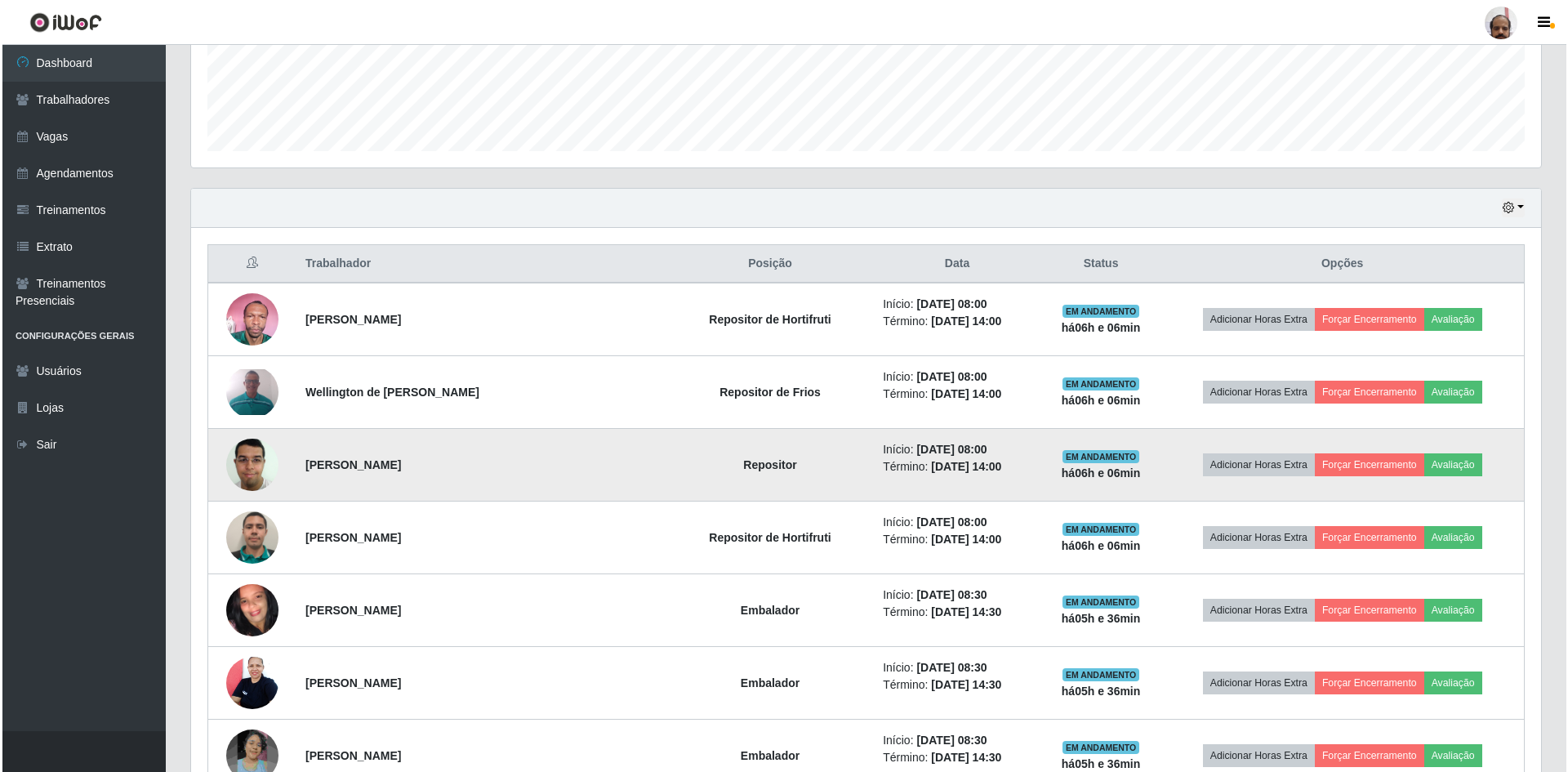
scroll to position [512, 0]
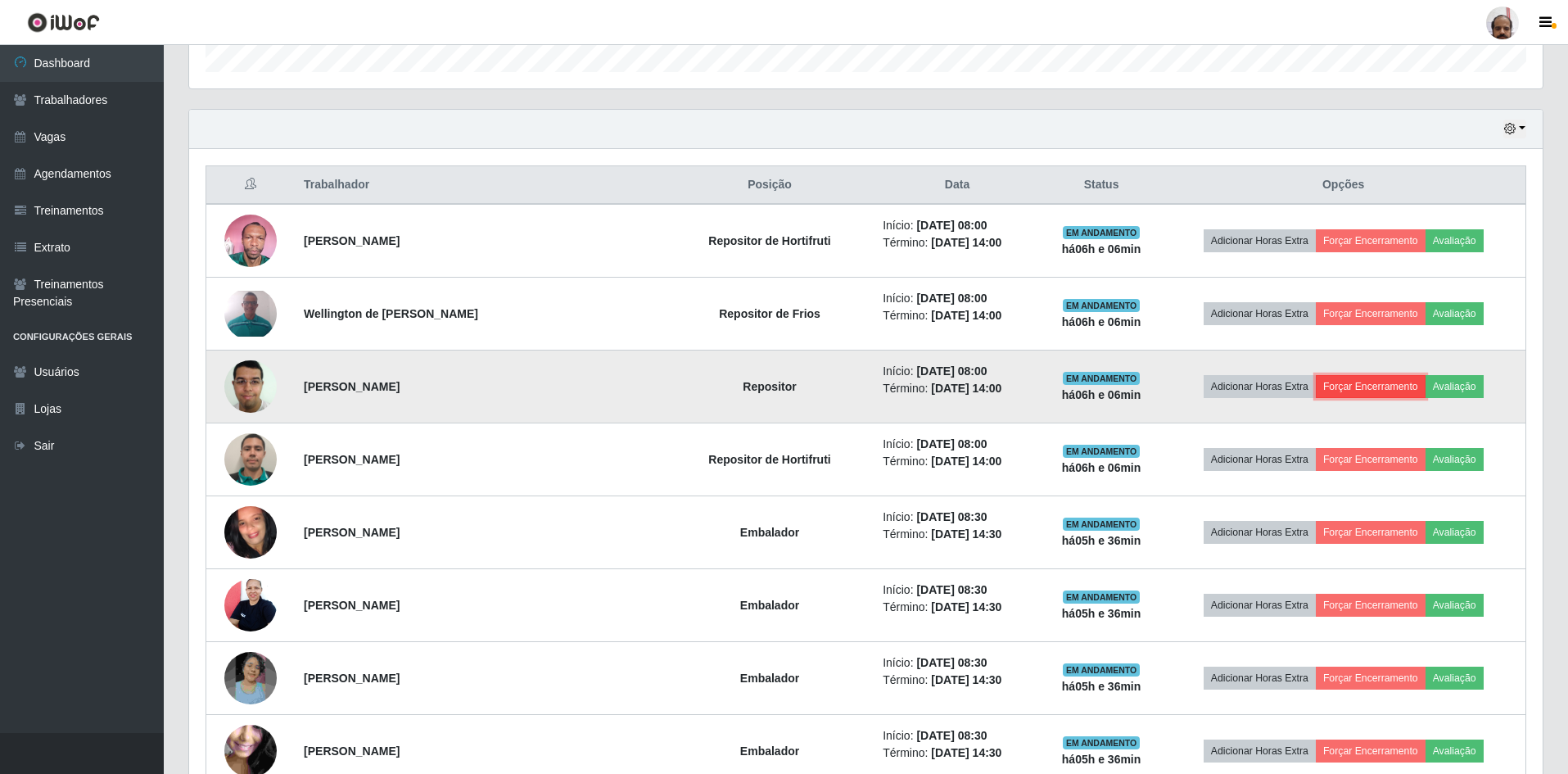
click at [1381, 381] on button "Forçar Encerramento" at bounding box center [1370, 386] width 109 height 23
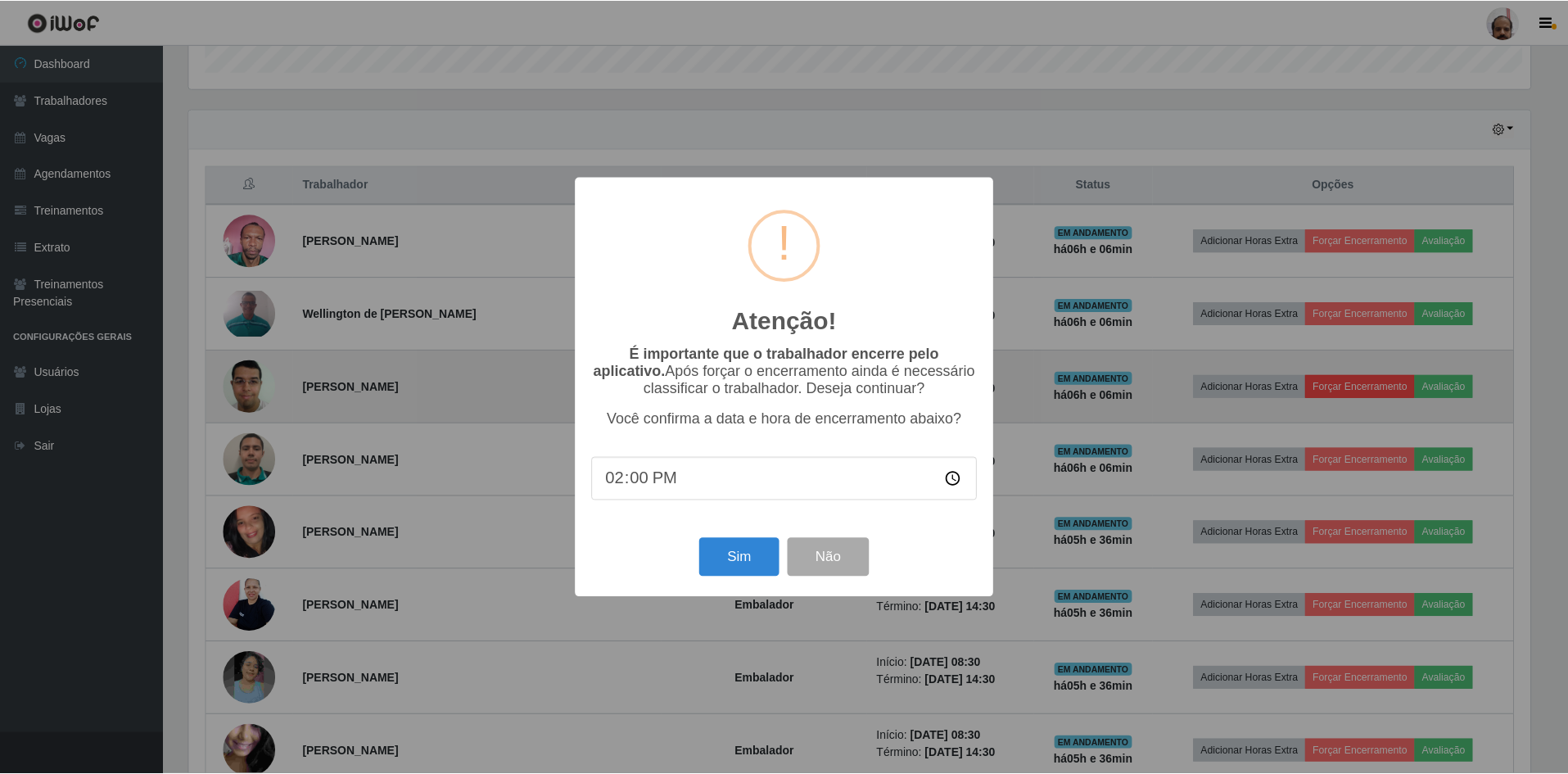
scroll to position [340, 1345]
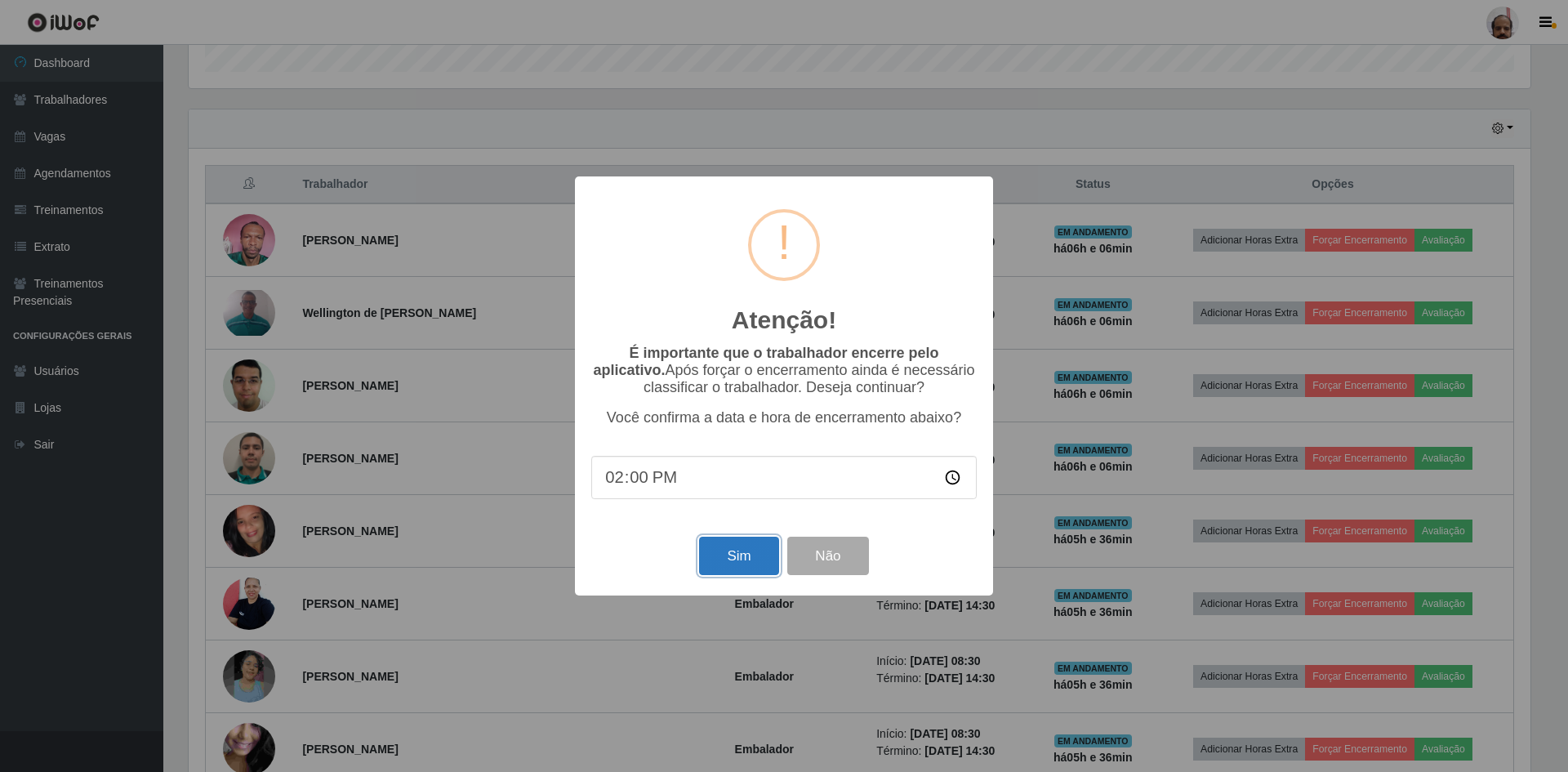
click at [732, 565] on button "Sim" at bounding box center [738, 556] width 79 height 38
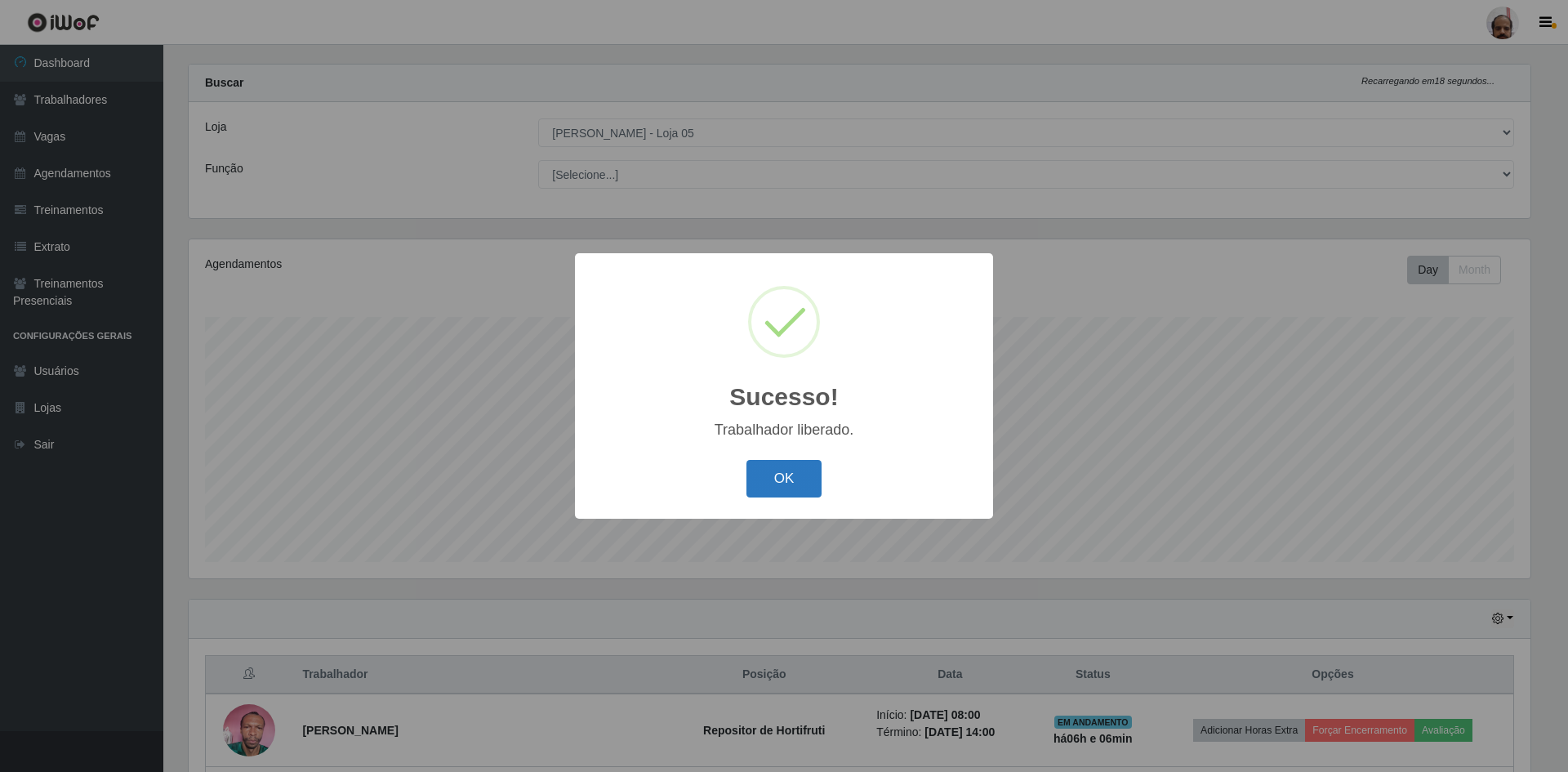
click at [782, 481] on button "OK" at bounding box center [784, 479] width 76 height 38
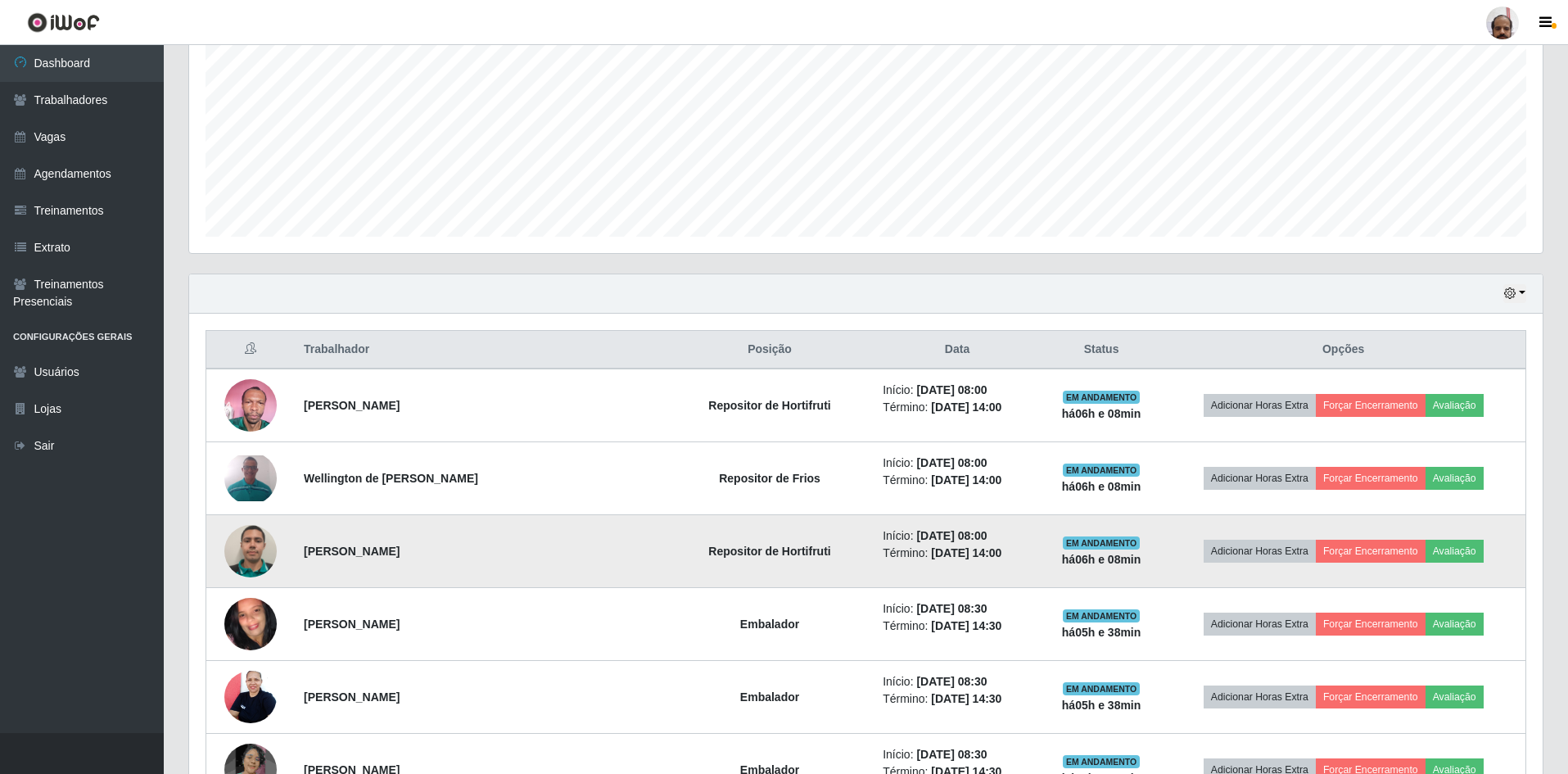
scroll to position [350, 0]
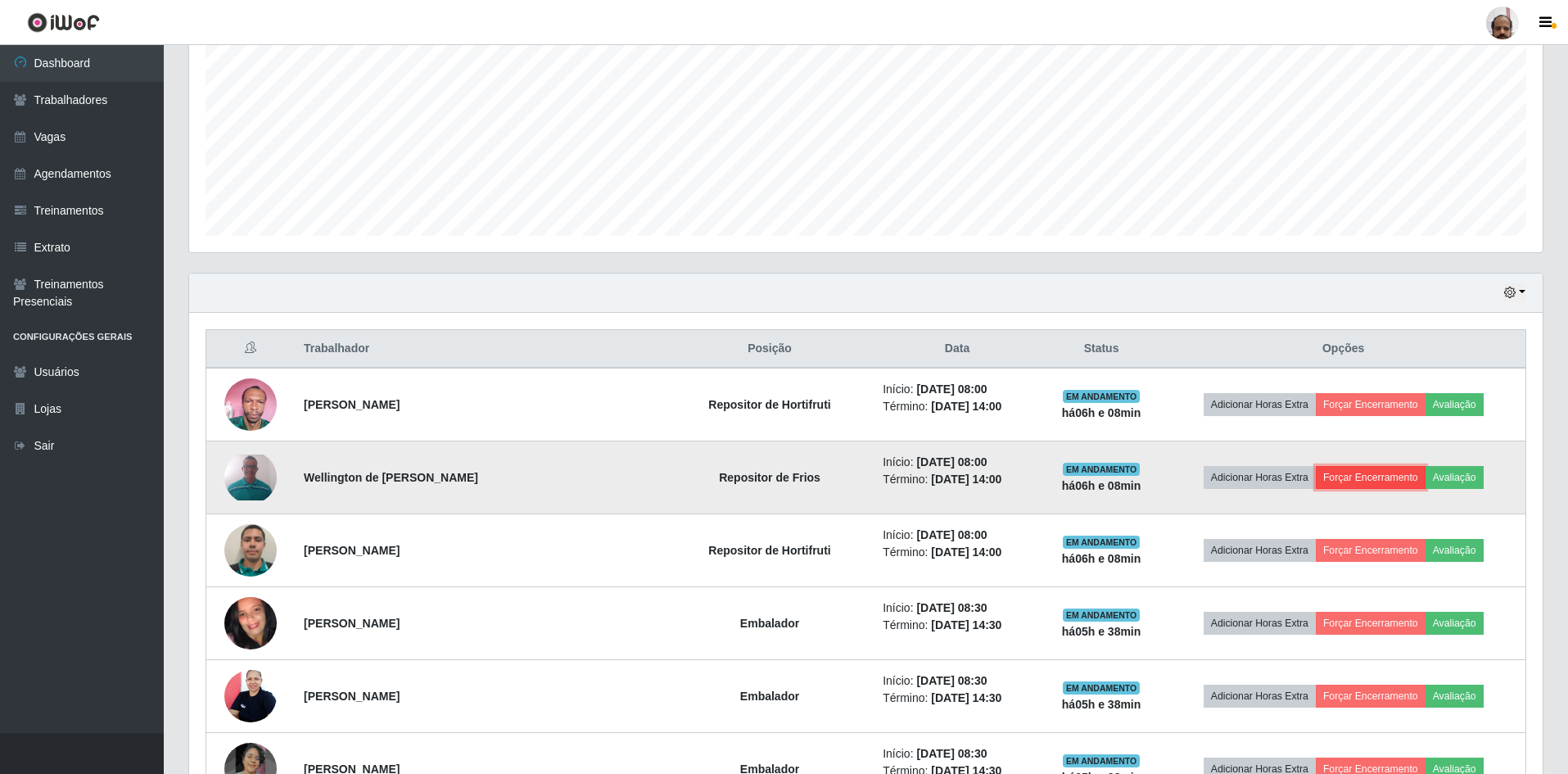
click at [1365, 479] on button "Forçar Encerramento" at bounding box center [1370, 477] width 109 height 23
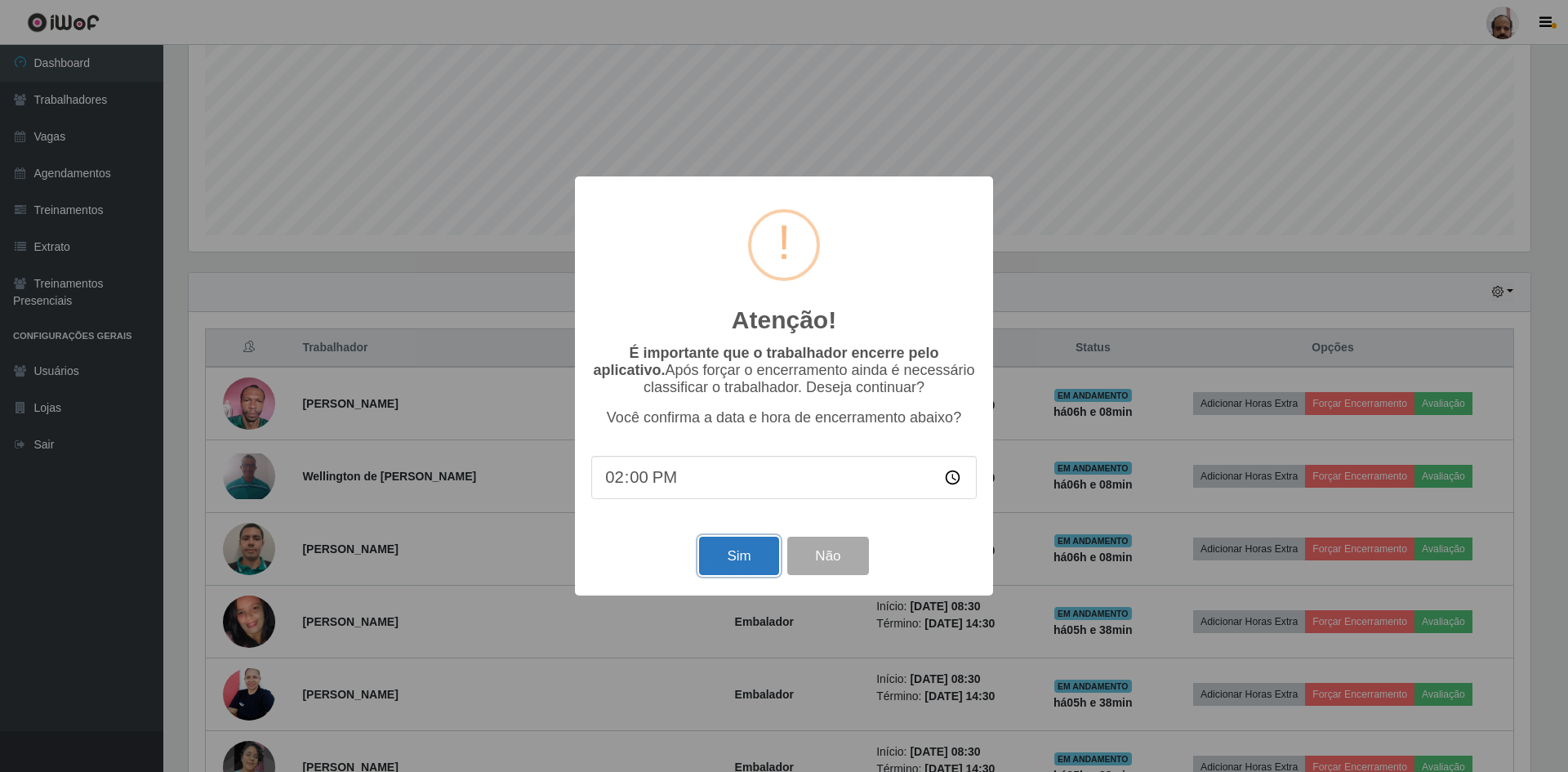
click at [726, 565] on button "Sim" at bounding box center [738, 556] width 79 height 38
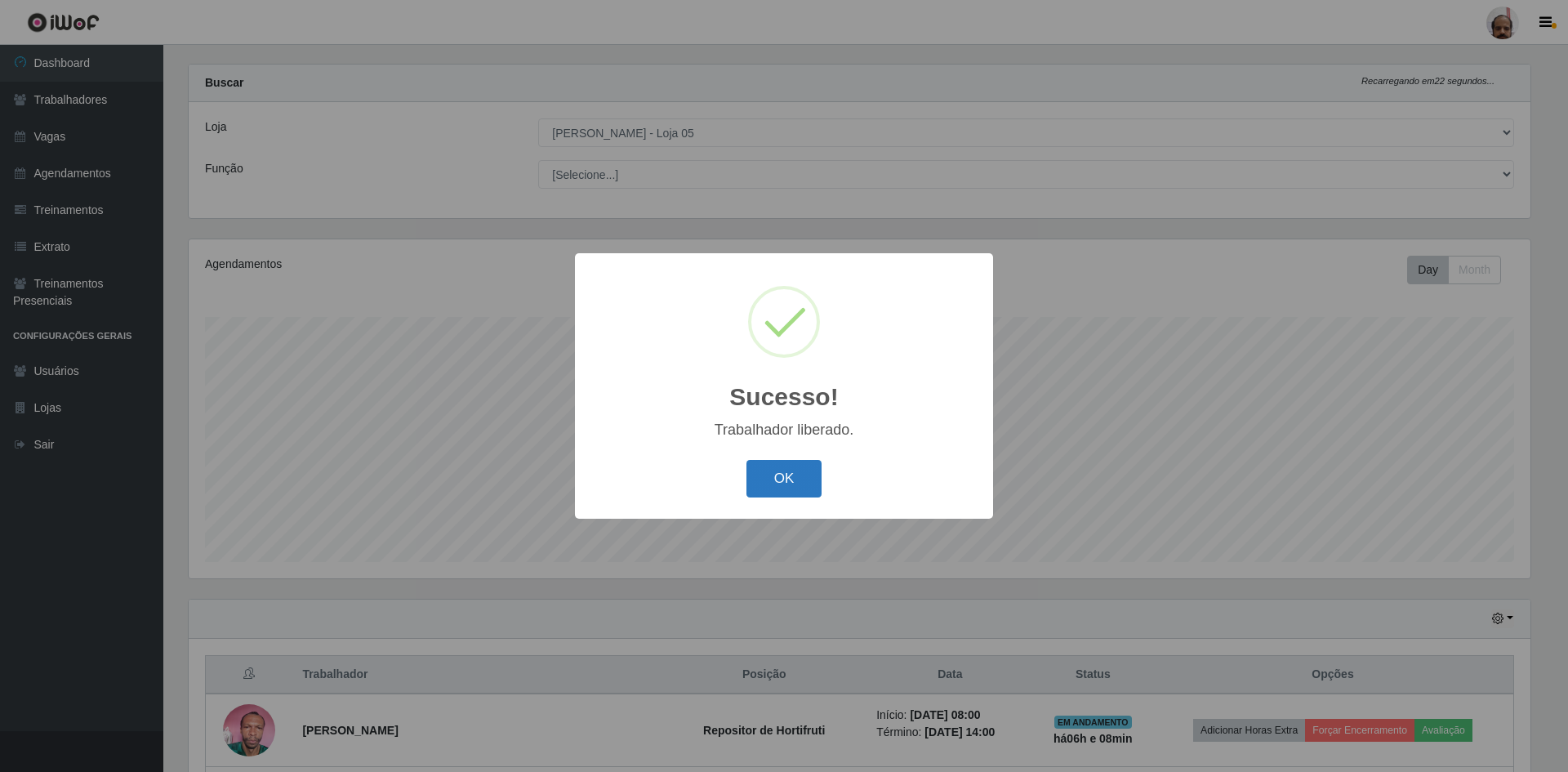
click at [796, 473] on button "OK" at bounding box center [784, 479] width 76 height 38
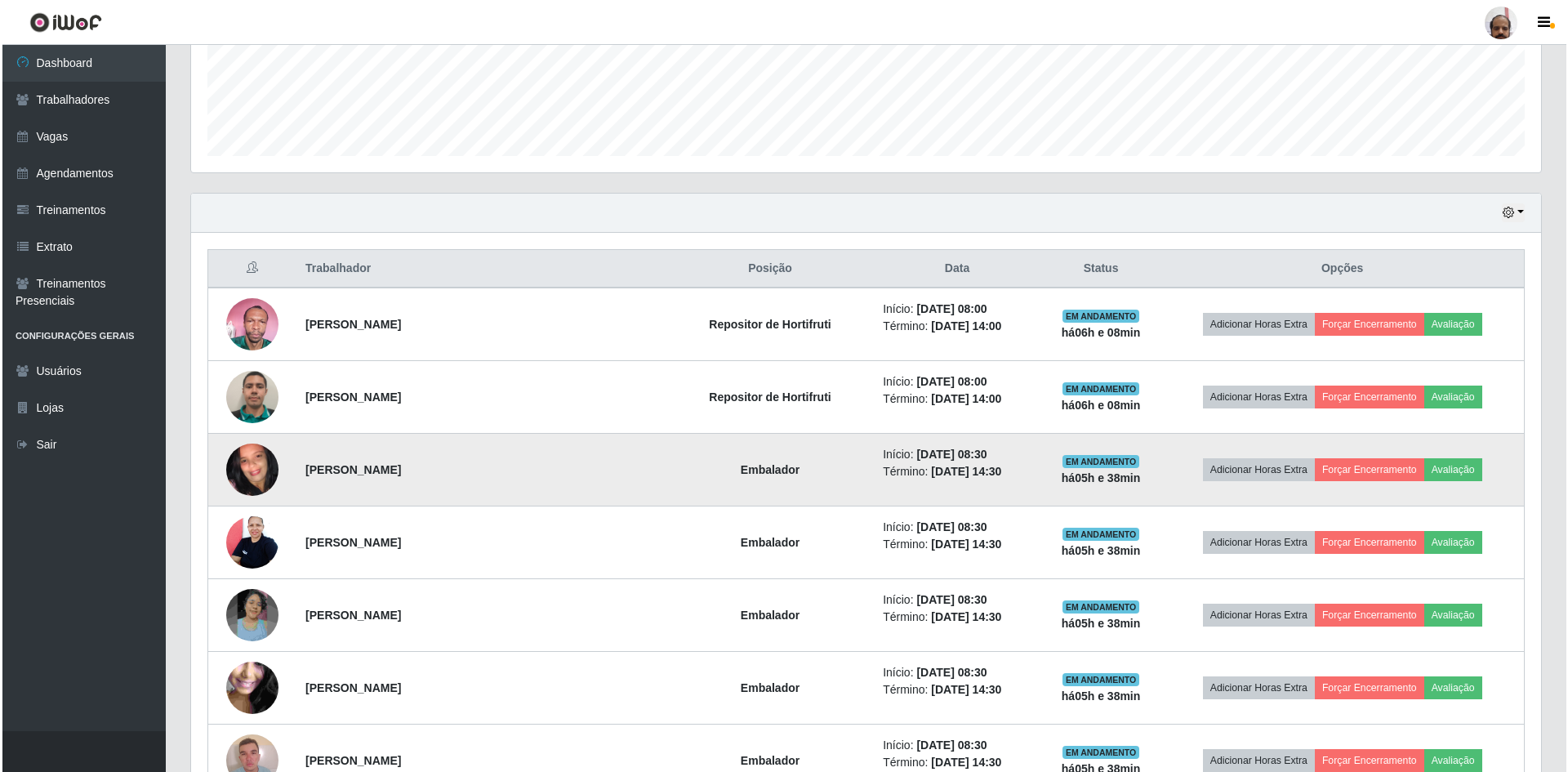
scroll to position [431, 0]
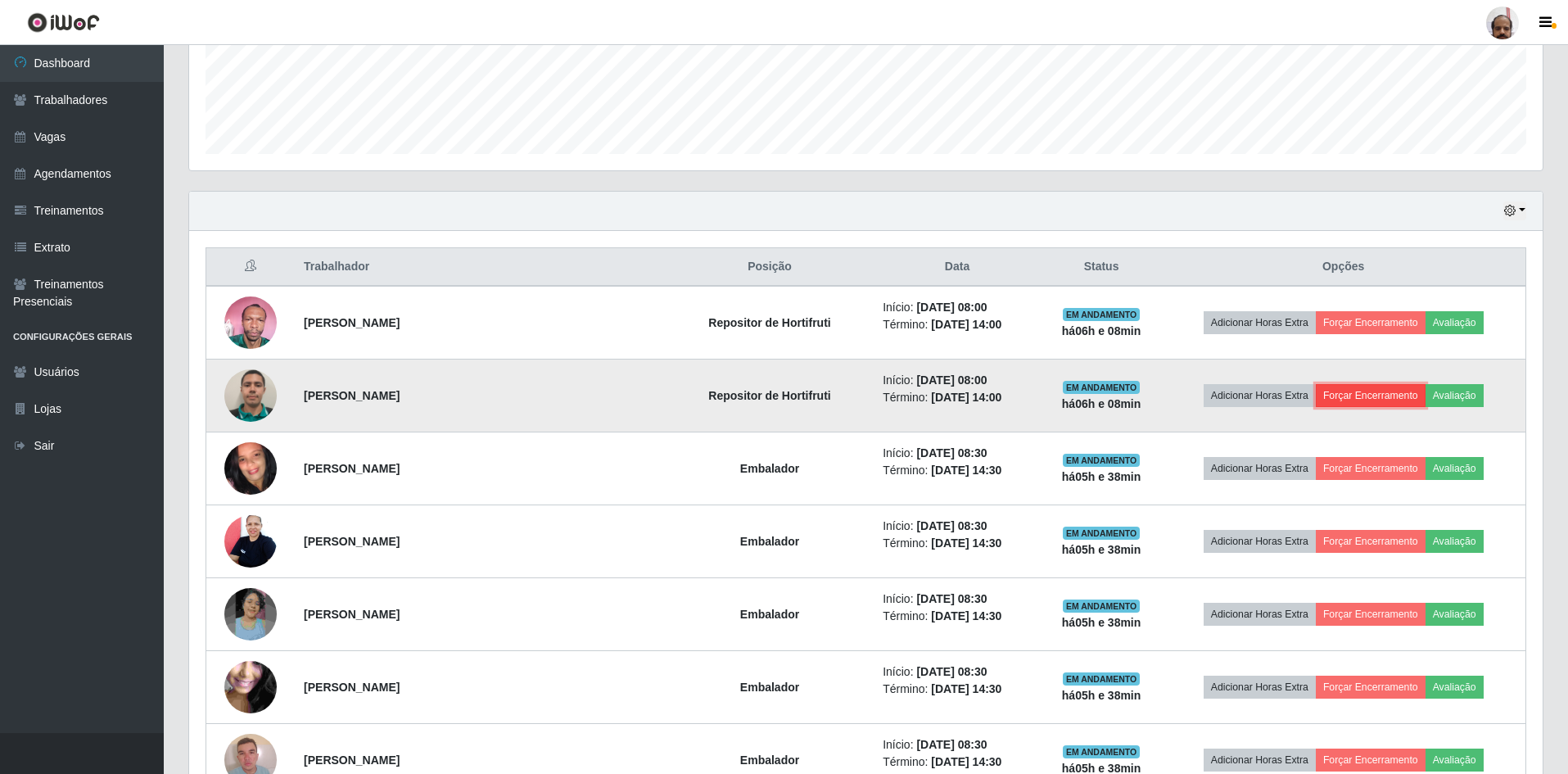
click at [1355, 390] on button "Forçar Encerramento" at bounding box center [1370, 395] width 109 height 23
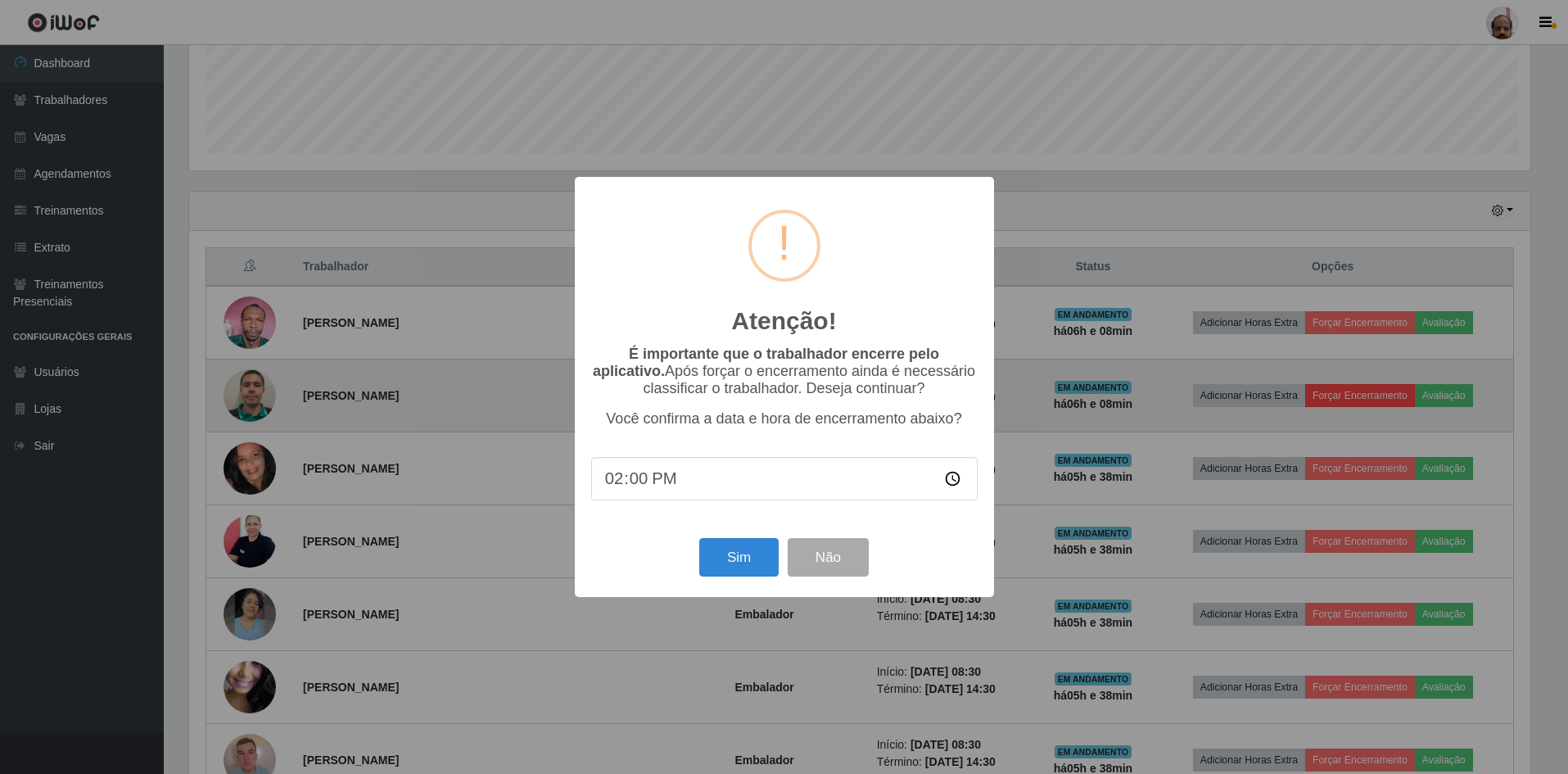
scroll to position [340, 1345]
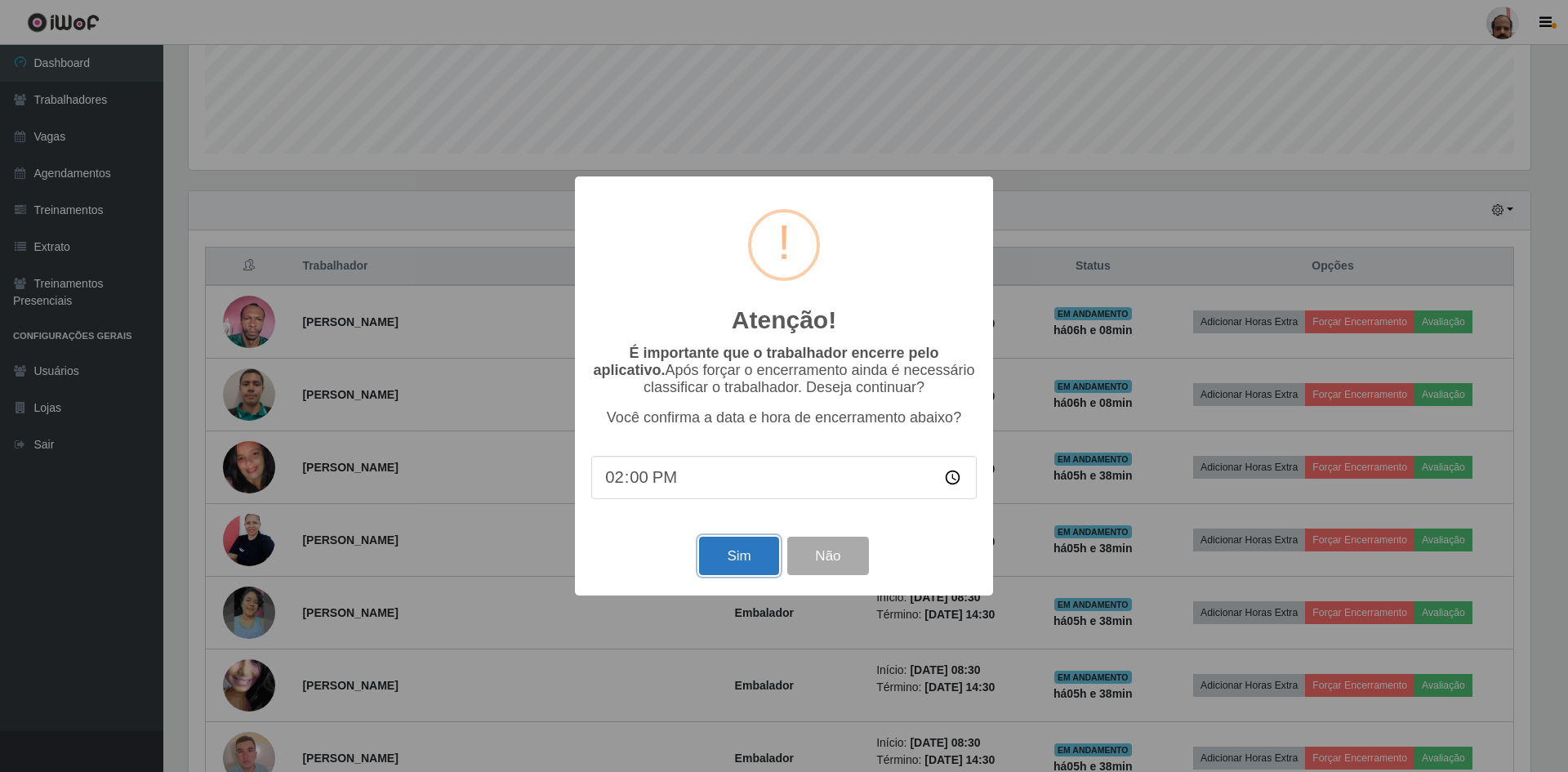
click at [732, 560] on button "Sim" at bounding box center [738, 556] width 79 height 38
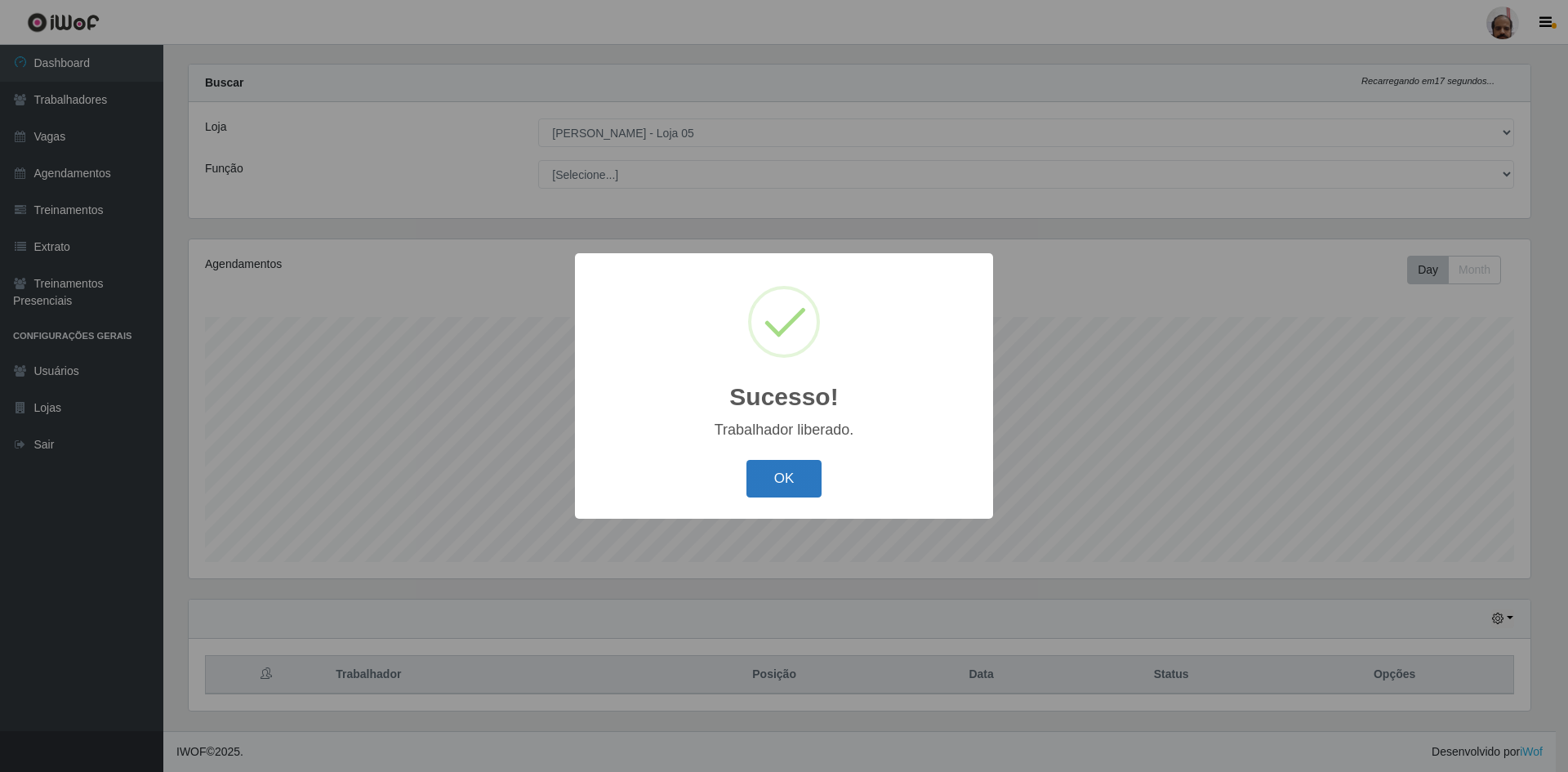
click at [767, 487] on button "OK" at bounding box center [784, 479] width 76 height 38
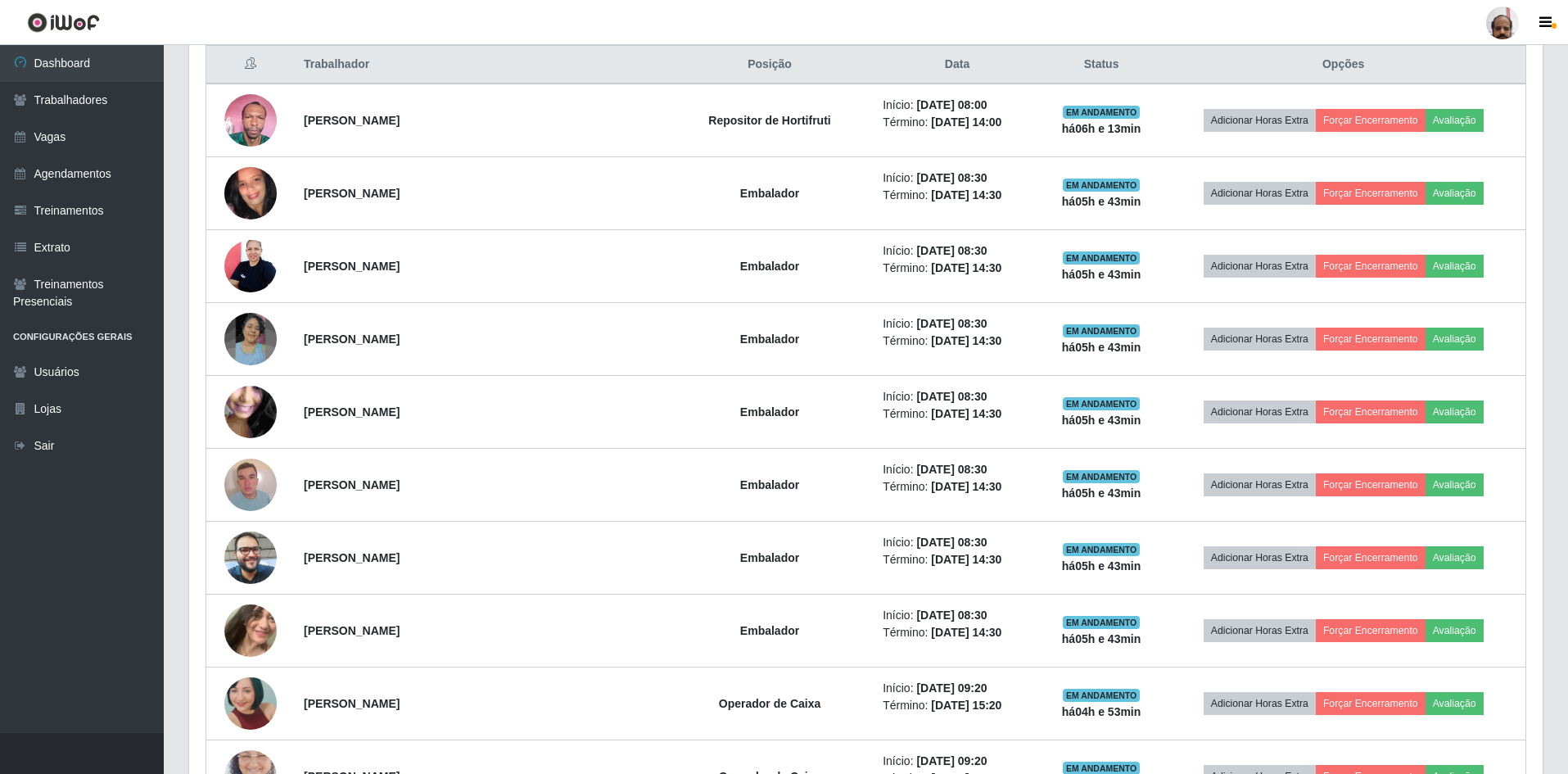
scroll to position [595, 0]
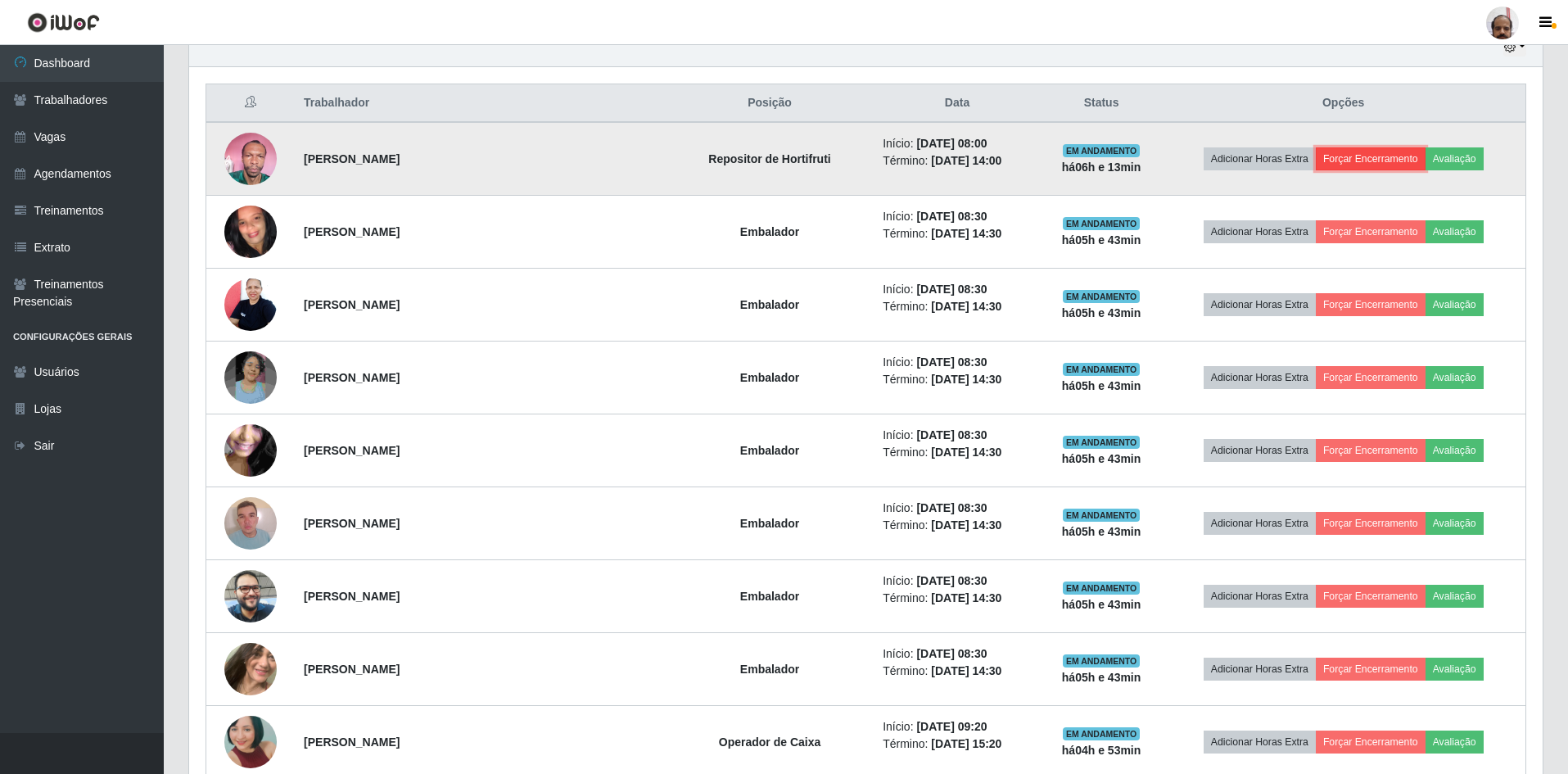
click at [1327, 159] on button "Forçar Encerramento" at bounding box center [1370, 159] width 109 height 23
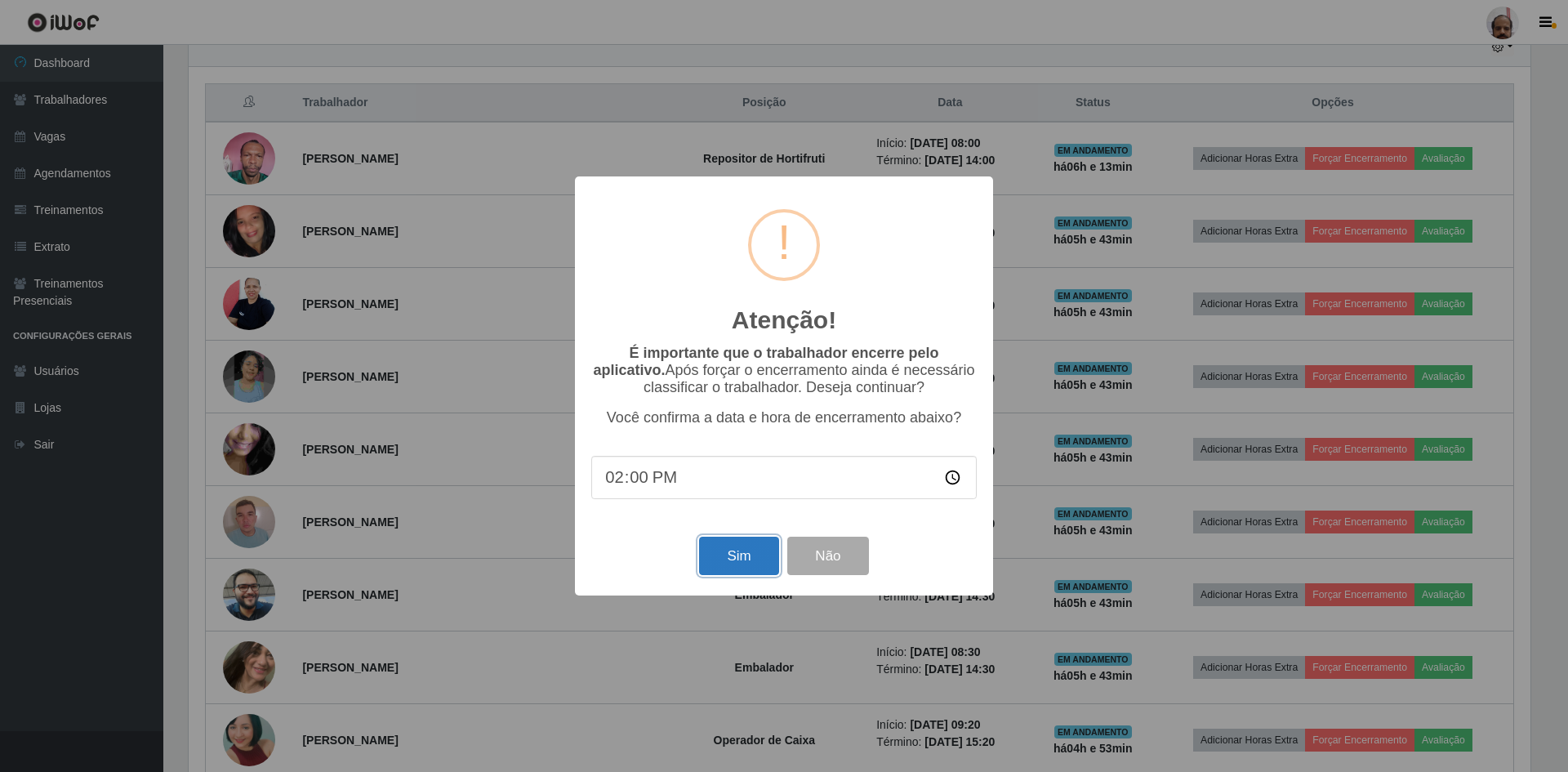
click at [718, 561] on button "Sim" at bounding box center [738, 556] width 79 height 38
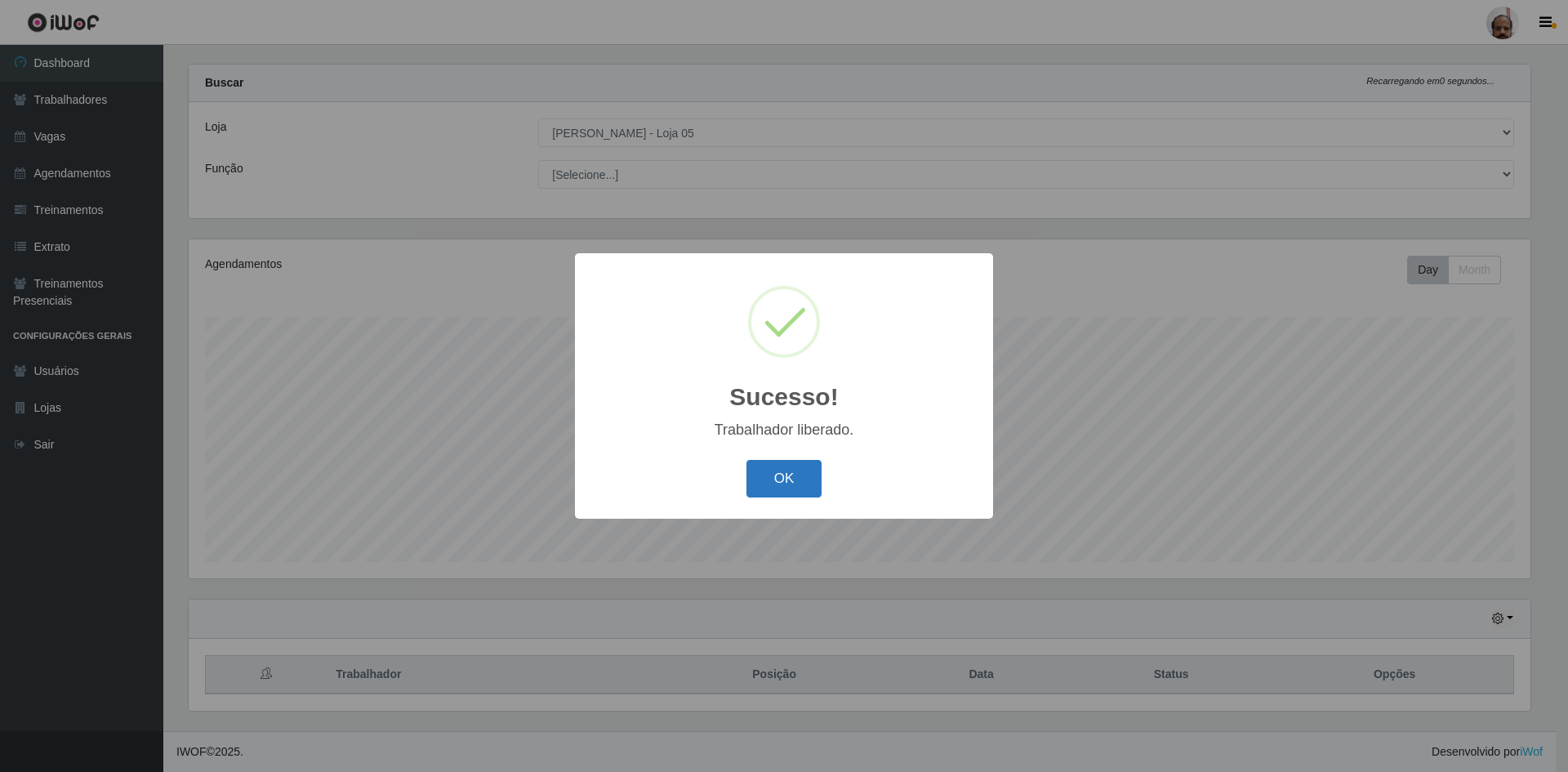
click at [796, 467] on button "OK" at bounding box center [784, 479] width 76 height 38
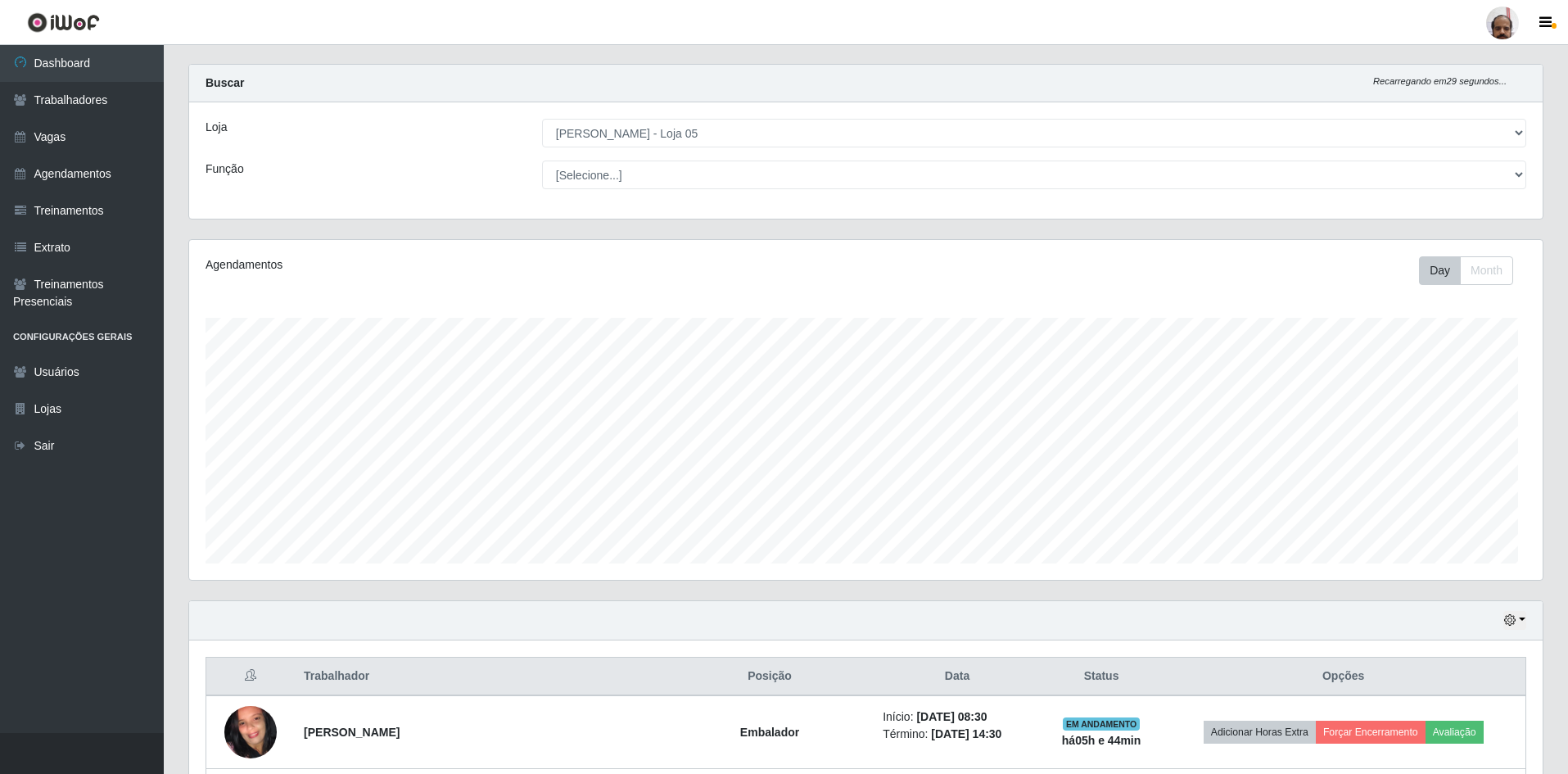
scroll to position [340, 1354]
